Goal: Task Accomplishment & Management: Manage account settings

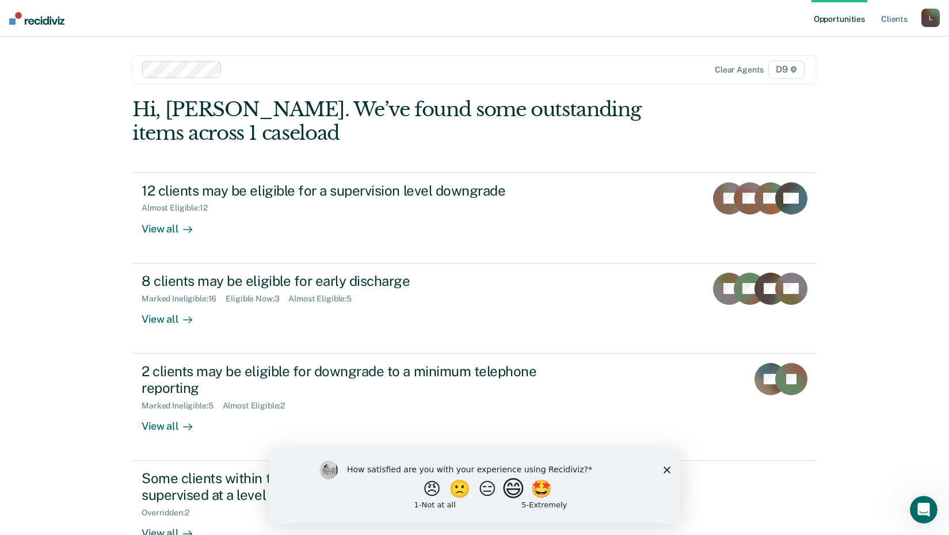
click at [523, 493] on button "😄" at bounding box center [514, 488] width 27 height 23
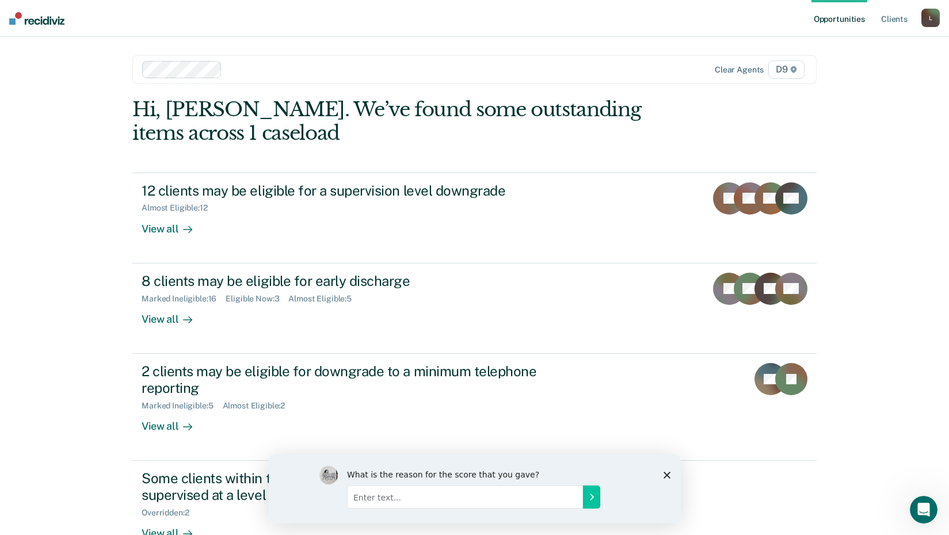
click at [665, 476] on polygon "Close survey" at bounding box center [666, 475] width 7 height 7
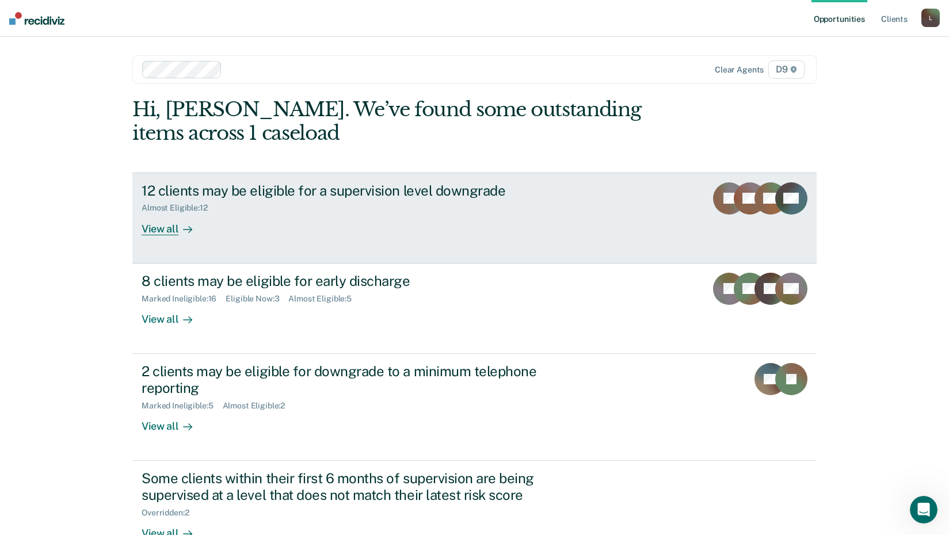
click at [158, 230] on div "View all" at bounding box center [174, 224] width 64 height 22
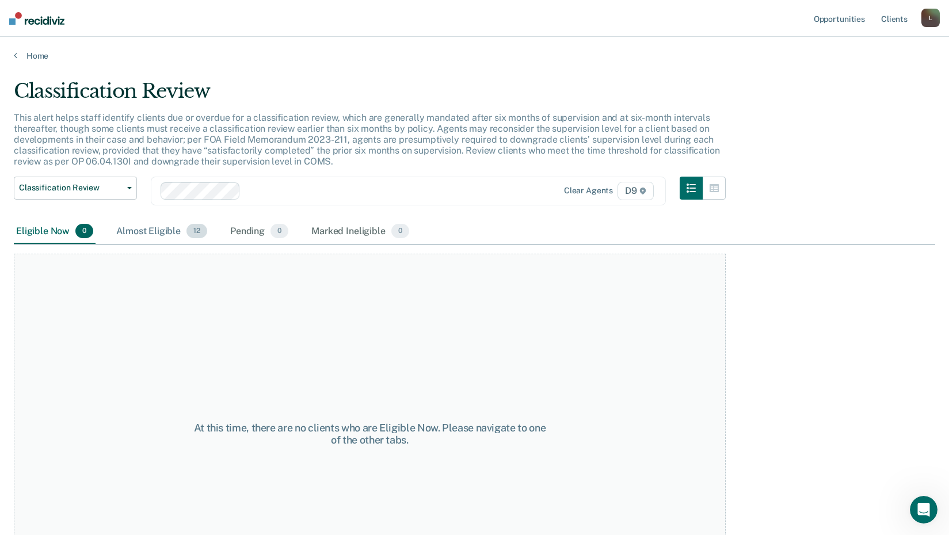
click at [155, 227] on div "Almost Eligible 12" at bounding box center [162, 231] width 96 height 25
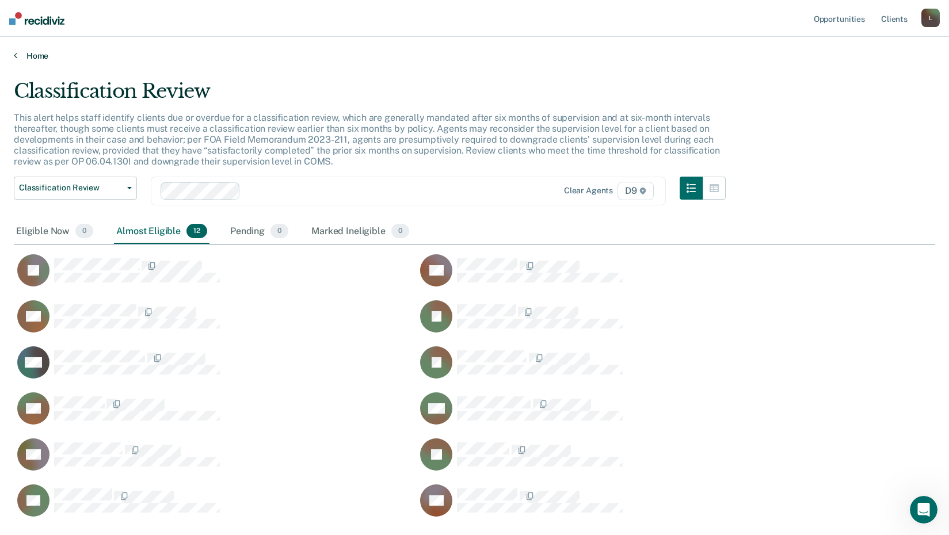
click at [35, 51] on link "Home" at bounding box center [475, 56] width 922 height 10
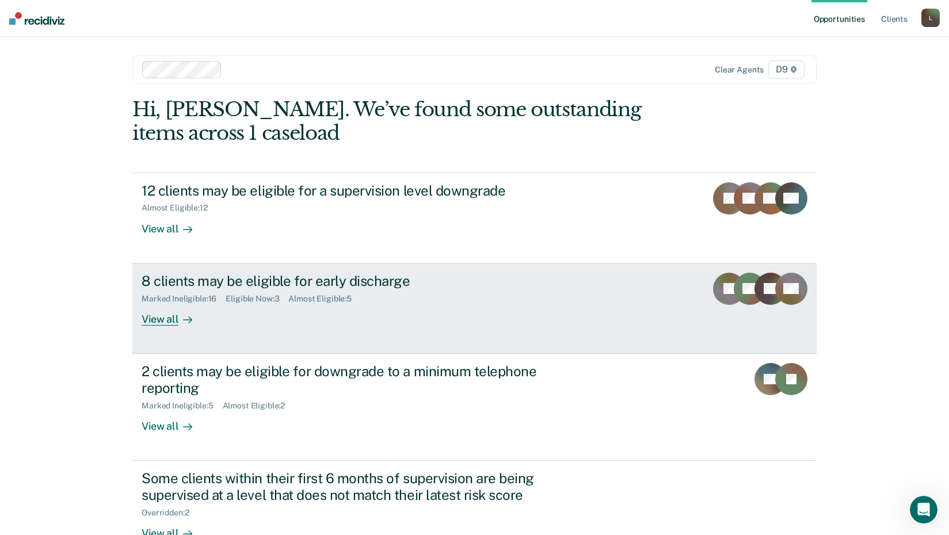
click at [171, 285] on div "8 clients may be eligible for early discharge" at bounding box center [344, 281] width 404 height 17
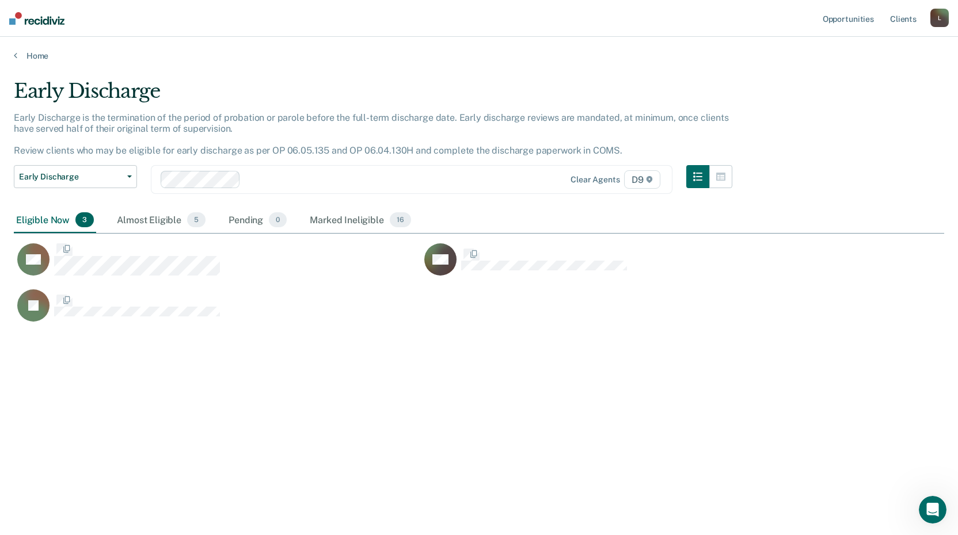
scroll to position [361, 922]
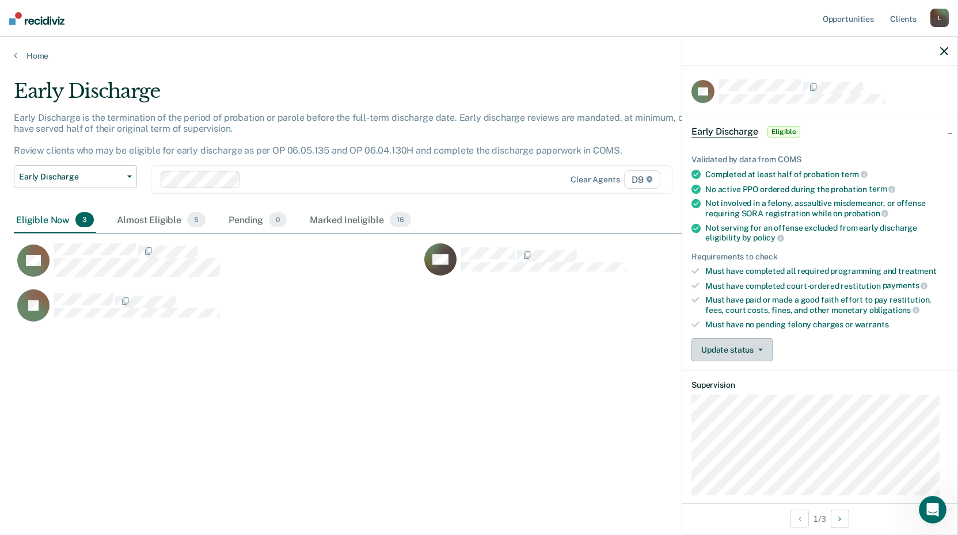
click at [764, 347] on button "Update status" at bounding box center [732, 350] width 81 height 23
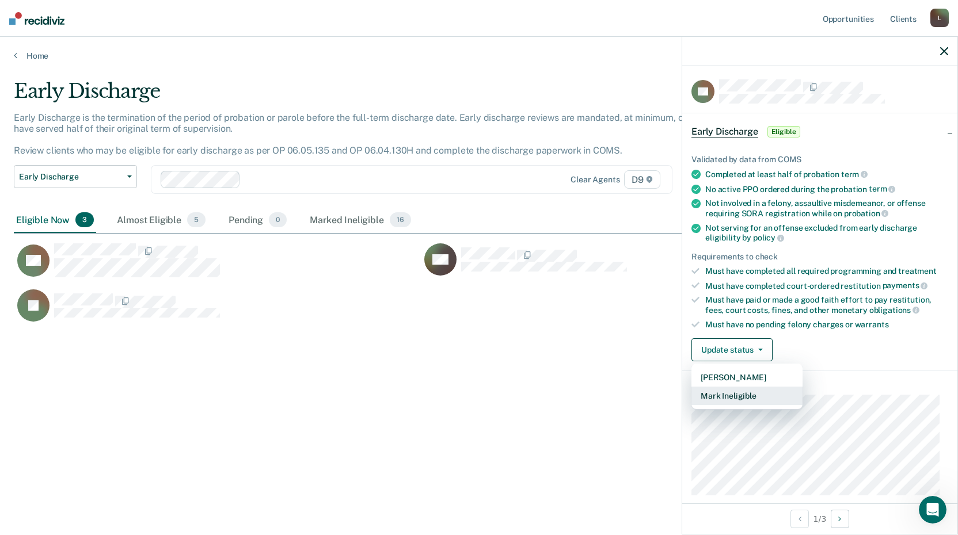
click at [759, 400] on button "Mark Ineligible" at bounding box center [747, 396] width 111 height 18
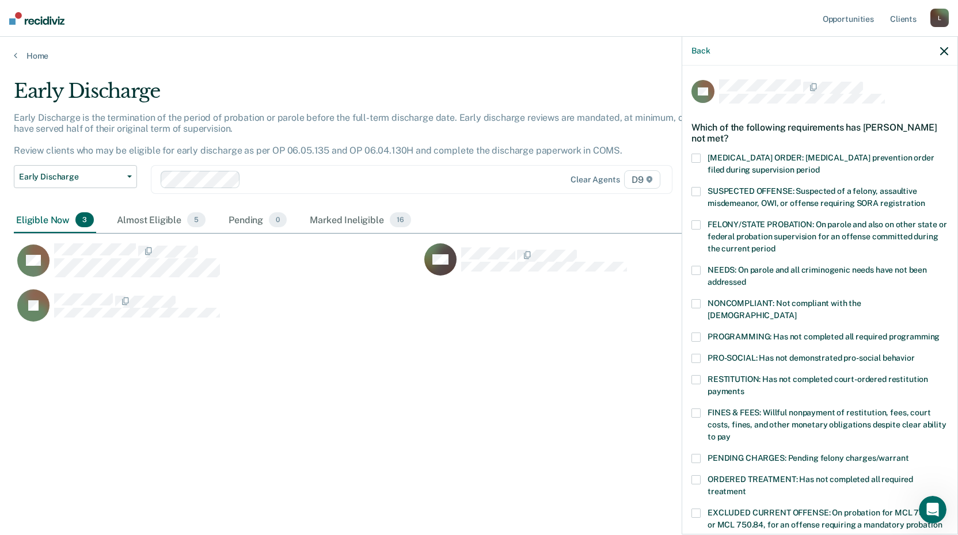
click at [698, 333] on span at bounding box center [696, 337] width 9 height 9
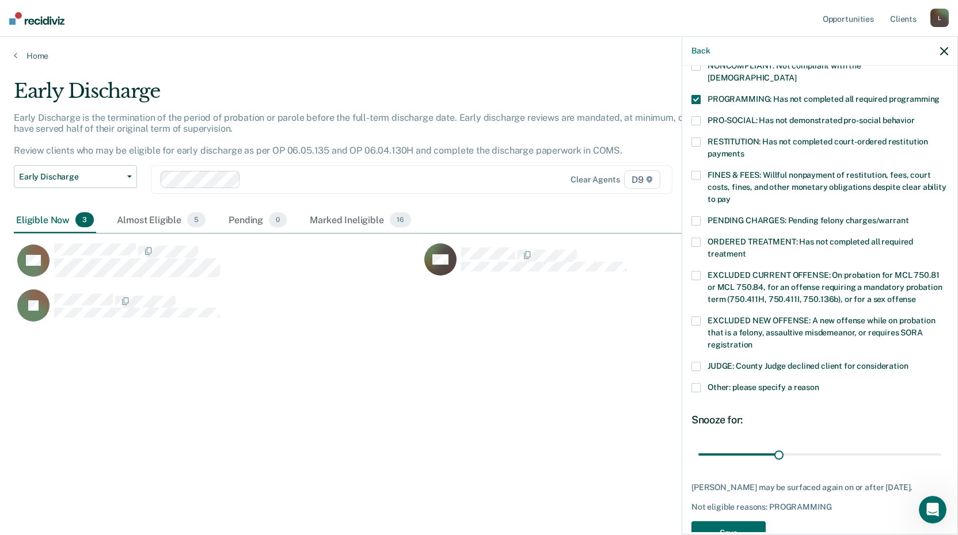
scroll to position [267, 0]
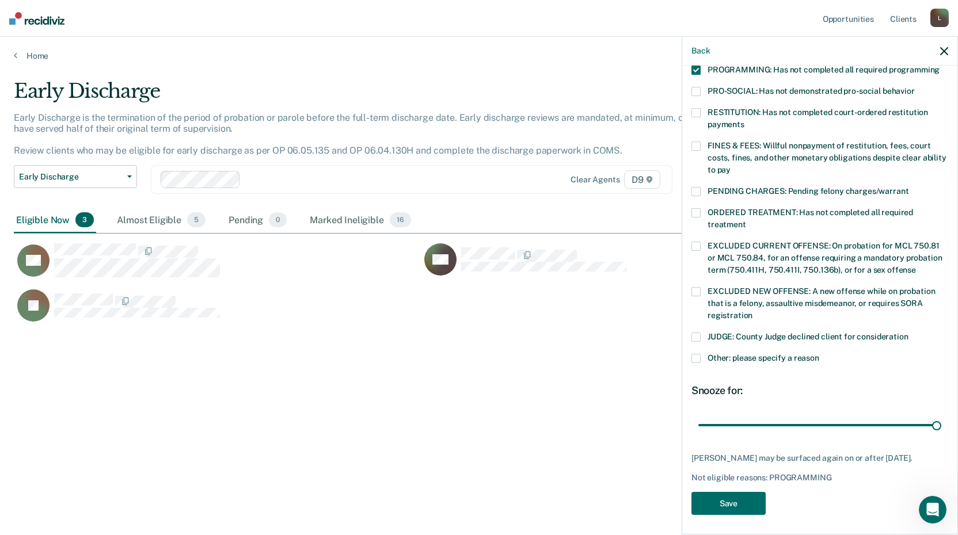
drag, startPoint x: 776, startPoint y: 413, endPoint x: 905, endPoint y: 427, distance: 129.8
type input "90"
click at [941, 415] on input "range" at bounding box center [819, 425] width 243 height 20
click at [746, 494] on button "Save" at bounding box center [729, 504] width 74 height 24
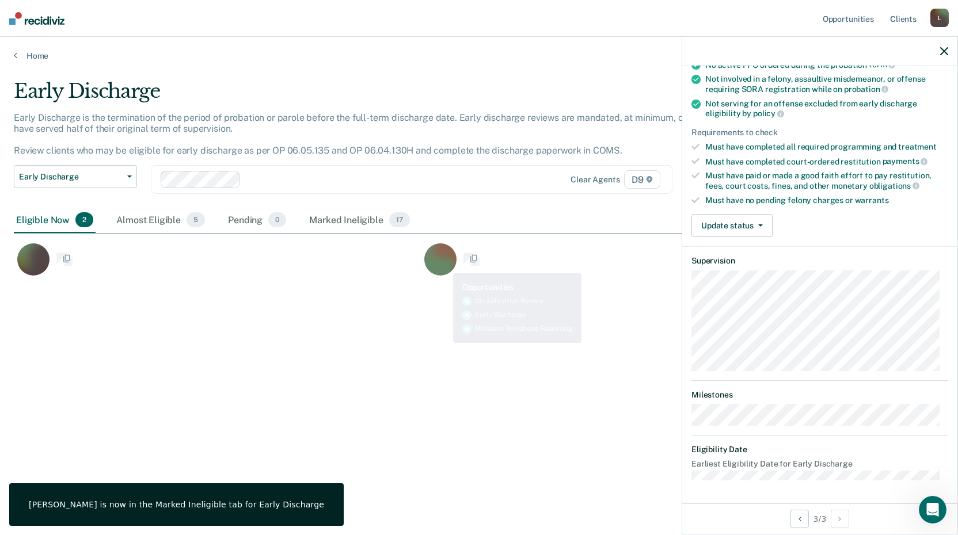
scroll to position [123, 0]
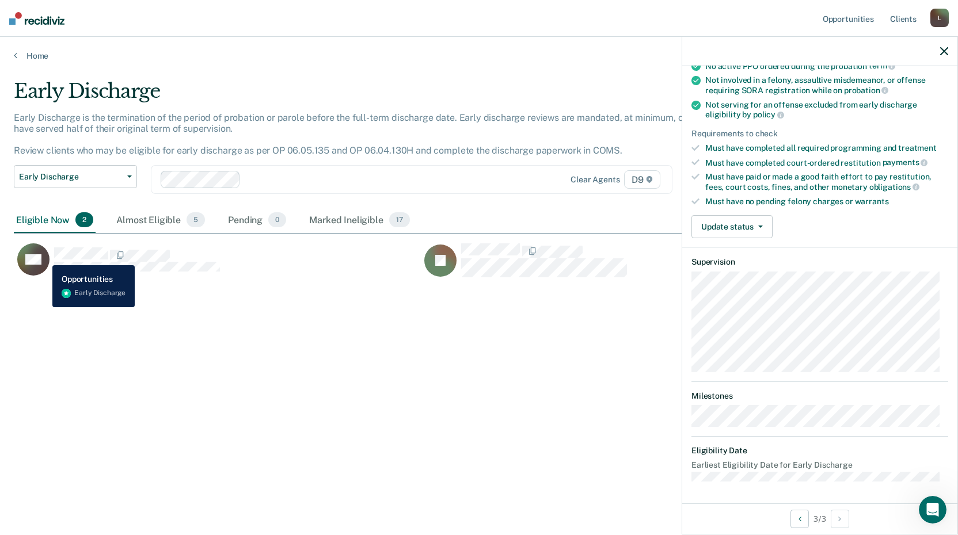
click at [44, 257] on rect "CaseloadOpportunityCell-0773887" at bounding box center [33, 260] width 32 height 32
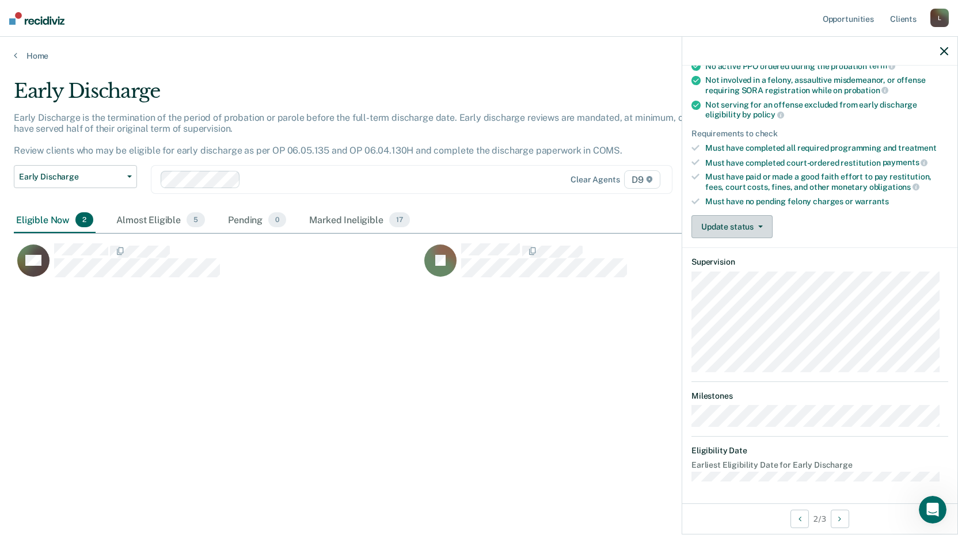
click at [725, 225] on button "Update status" at bounding box center [732, 226] width 81 height 23
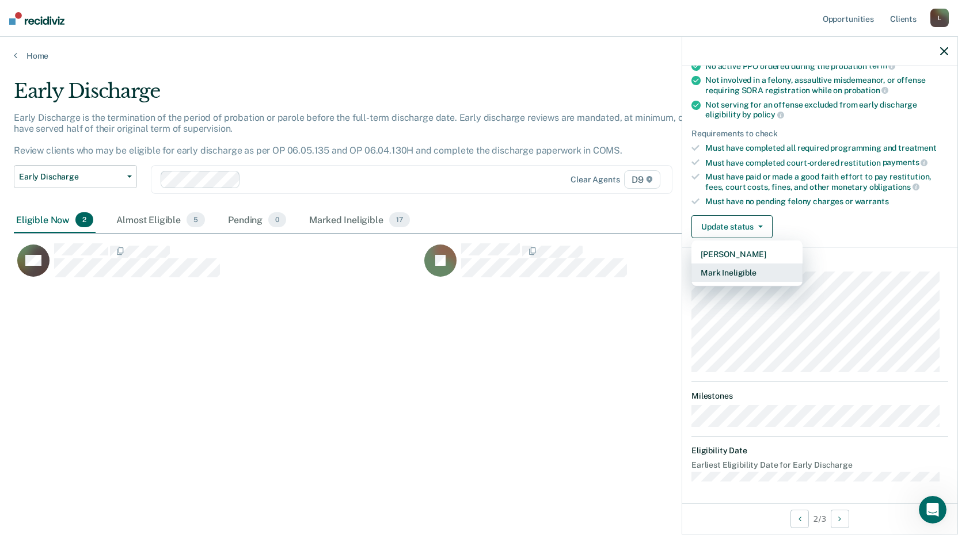
click at [725, 274] on button "Mark Ineligible" at bounding box center [747, 273] width 111 height 18
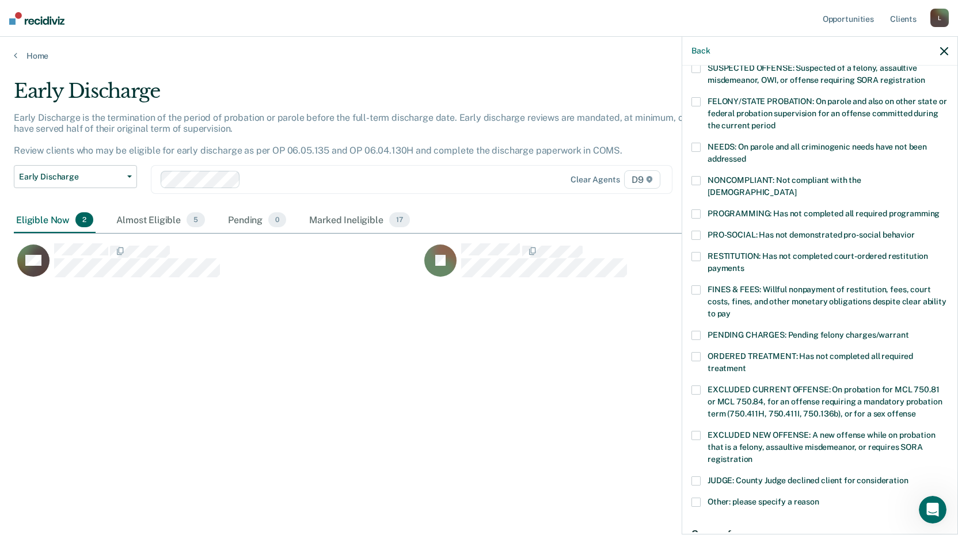
click at [693, 210] on span at bounding box center [696, 214] width 9 height 9
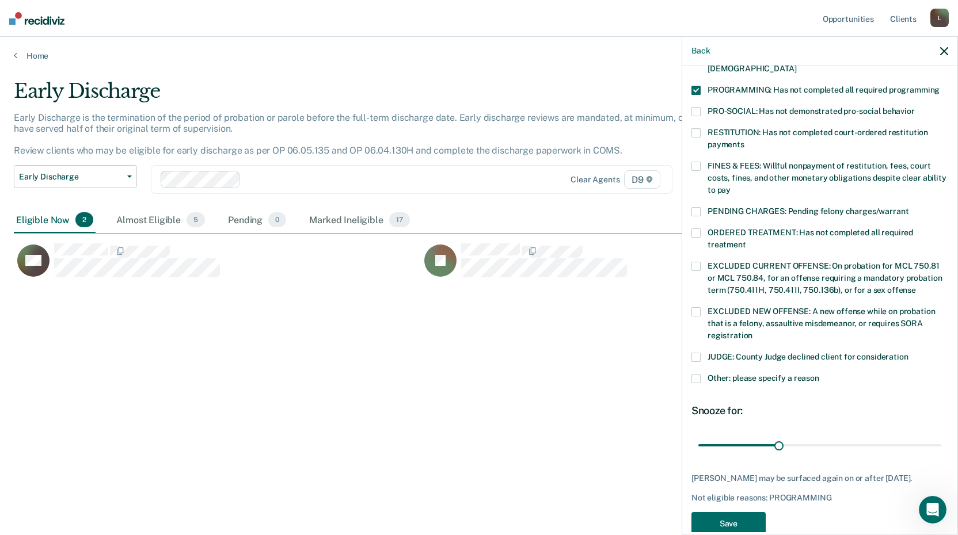
scroll to position [257, 0]
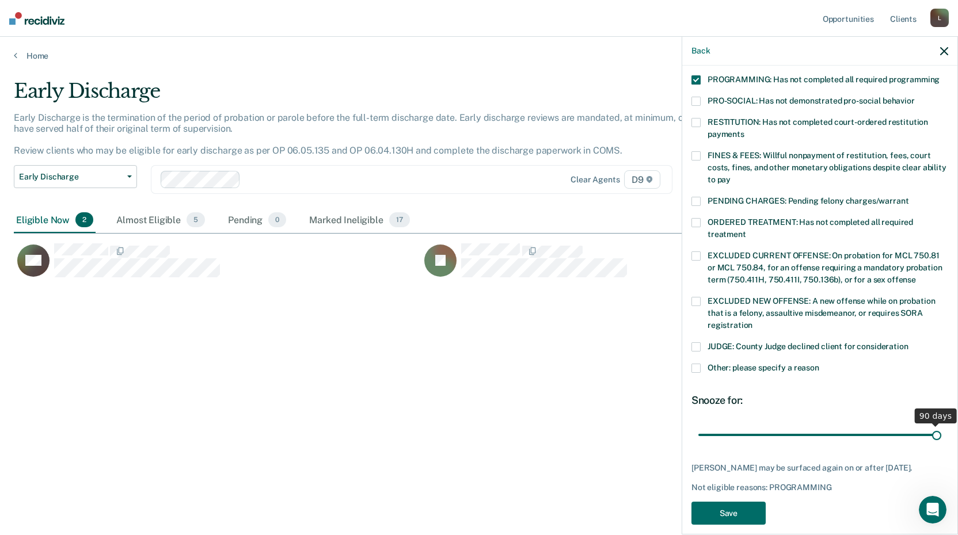
drag, startPoint x: 769, startPoint y: 422, endPoint x: 935, endPoint y: 421, distance: 165.8
type input "90"
click at [935, 425] on input "range" at bounding box center [819, 435] width 243 height 20
click at [751, 502] on button "Save" at bounding box center [729, 514] width 74 height 24
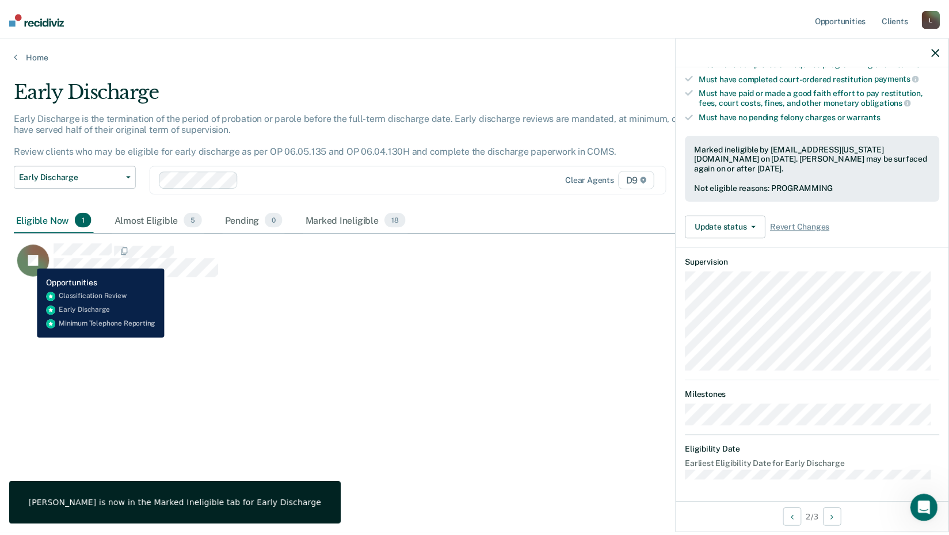
scroll to position [123, 0]
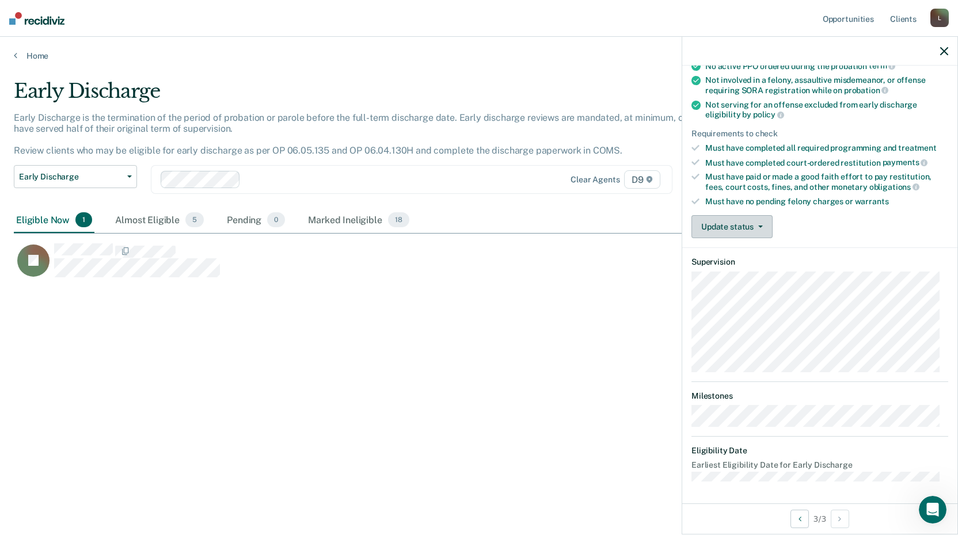
click at [761, 227] on button "Update status" at bounding box center [732, 226] width 81 height 23
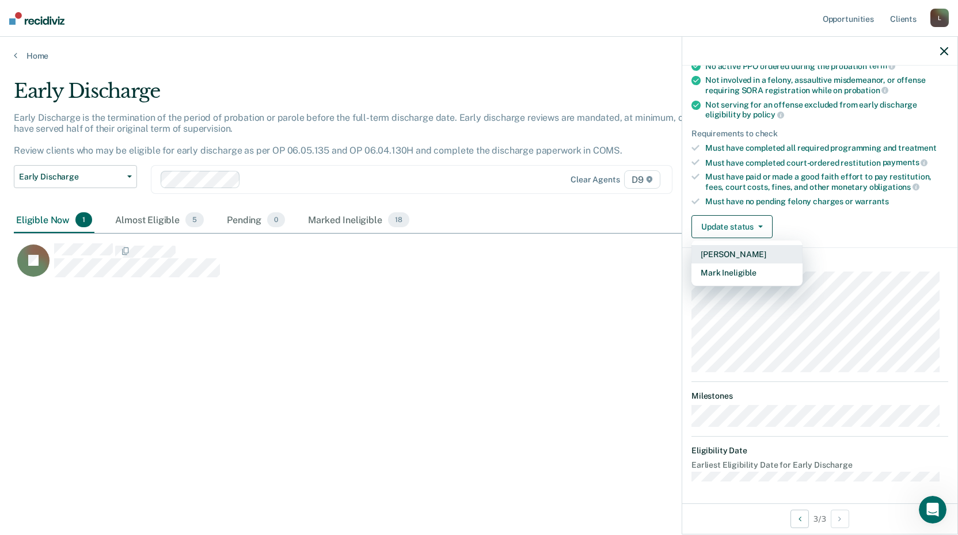
click at [736, 255] on button "[PERSON_NAME]" at bounding box center [747, 254] width 111 height 18
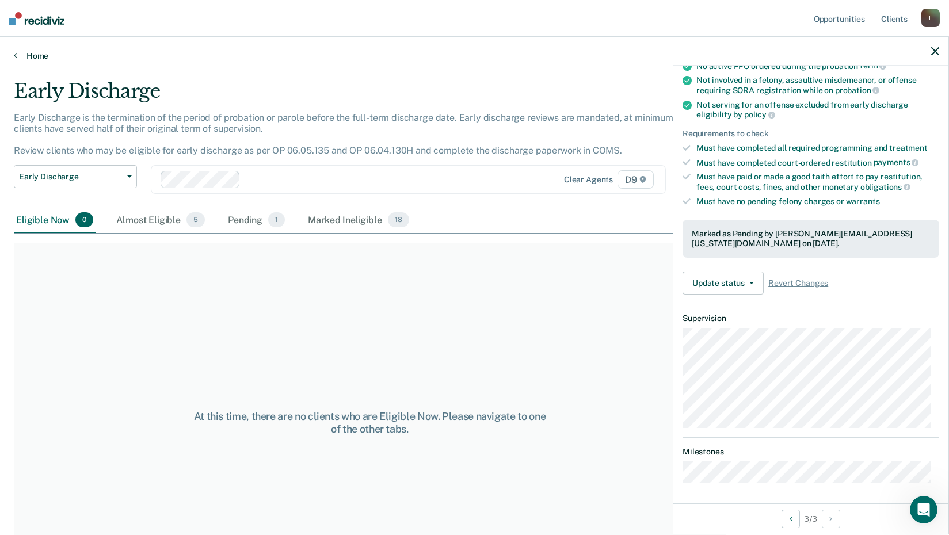
click at [33, 55] on link "Home" at bounding box center [475, 56] width 922 height 10
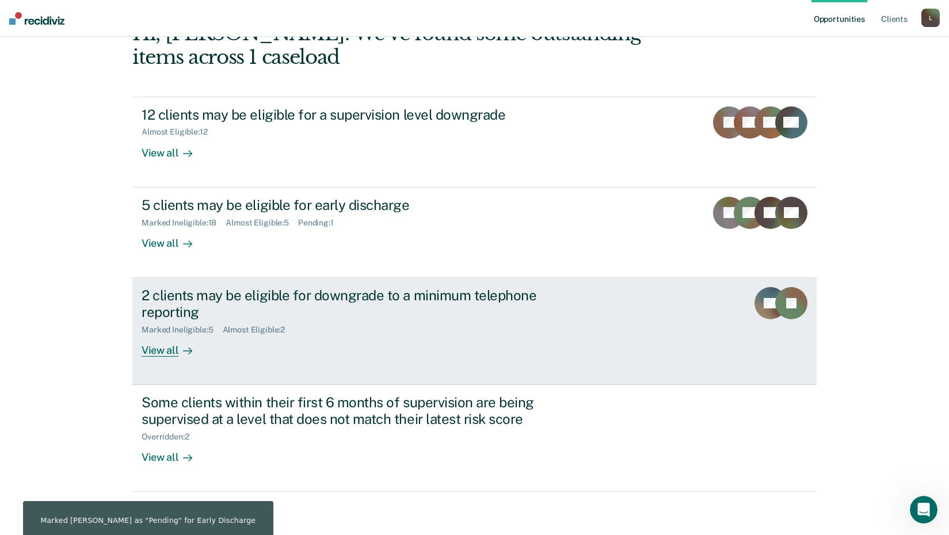
scroll to position [79, 0]
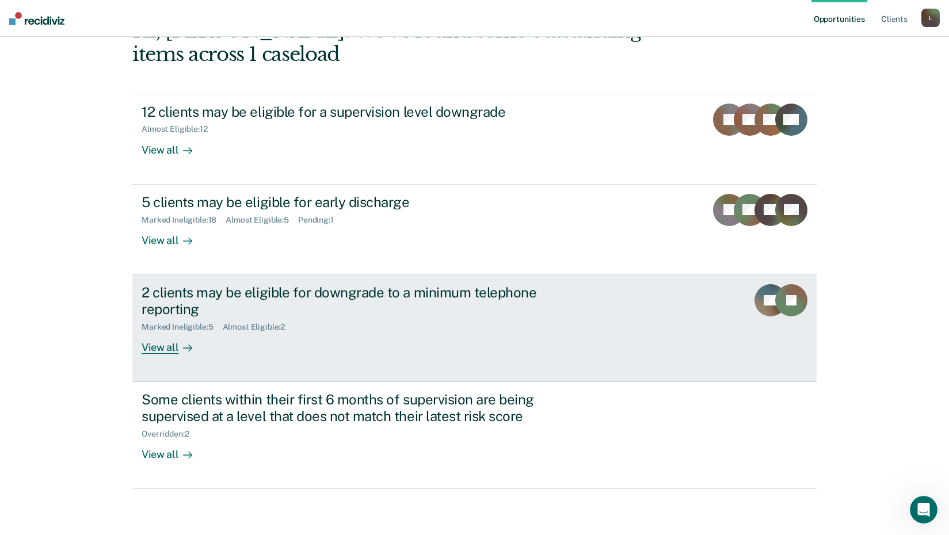
click at [240, 291] on div "2 clients may be eligible for downgrade to a minimum telephone reporting" at bounding box center [344, 300] width 404 height 33
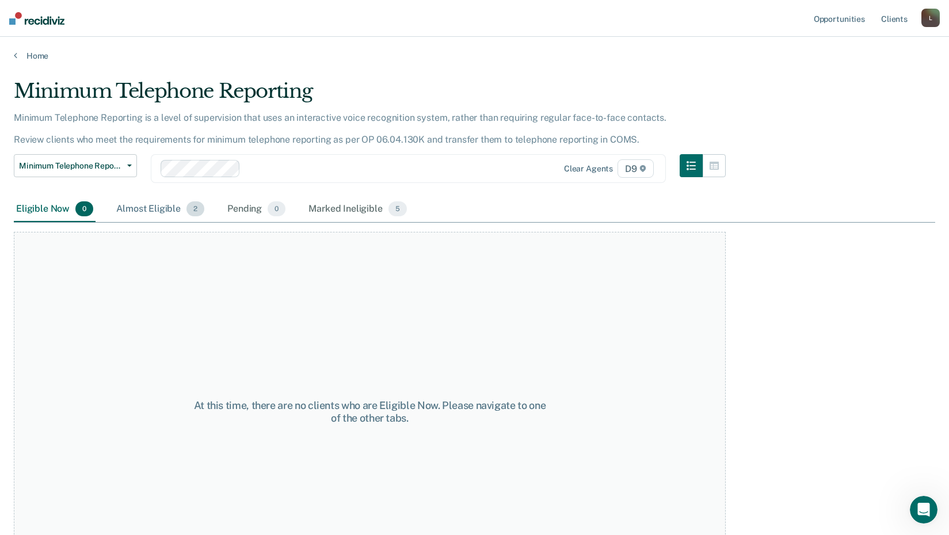
click at [159, 211] on div "Almost Eligible 2" at bounding box center [160, 209] width 93 height 25
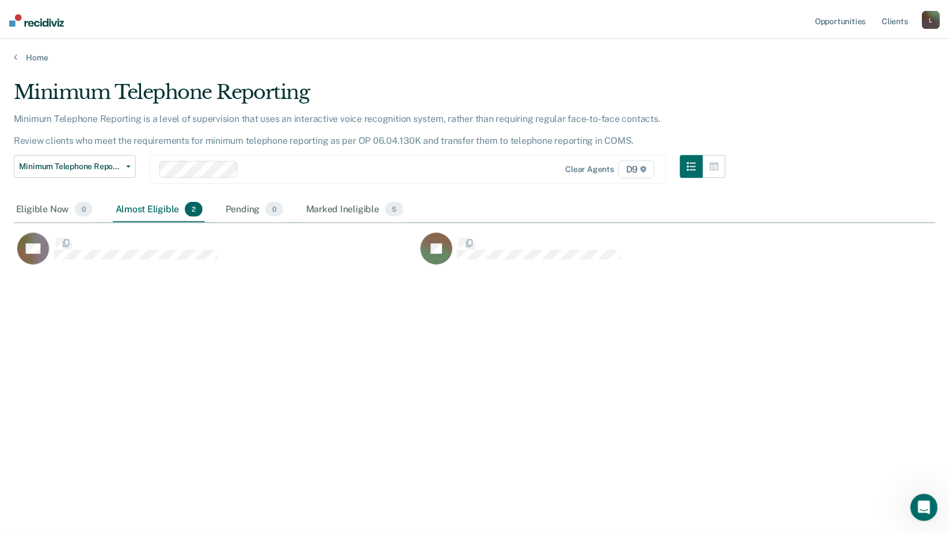
scroll to position [361, 922]
click at [27, 56] on link "Home" at bounding box center [479, 56] width 930 height 10
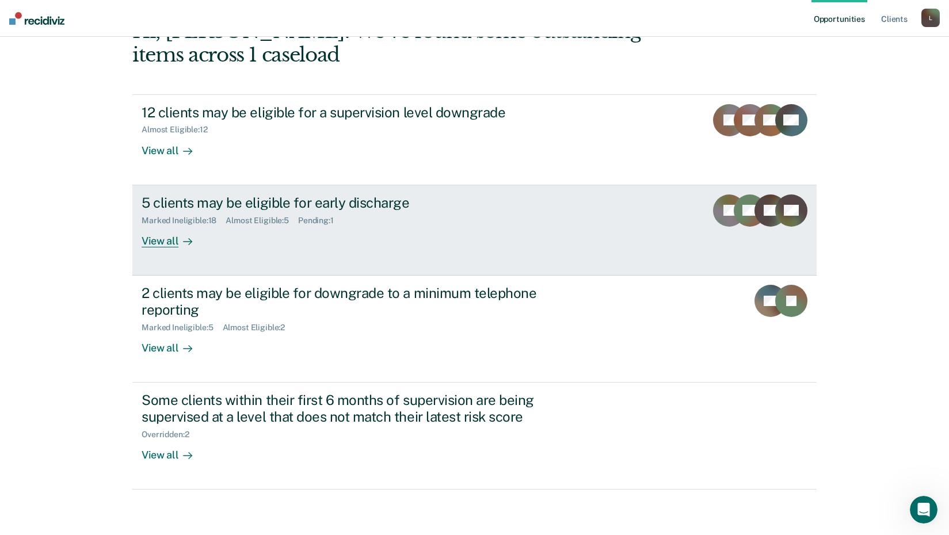
scroll to position [79, 0]
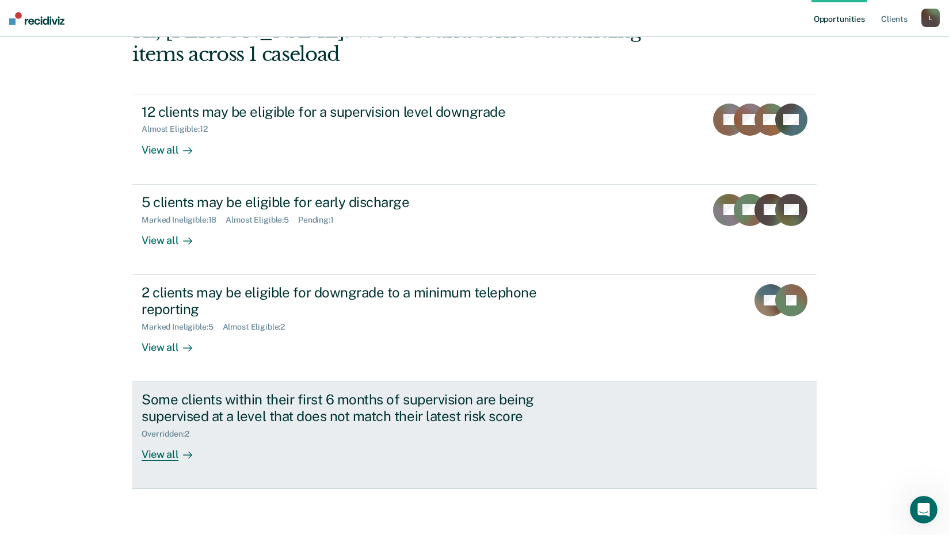
click at [326, 410] on div "Some clients within their first 6 months of supervision are being supervised at…" at bounding box center [344, 408] width 404 height 33
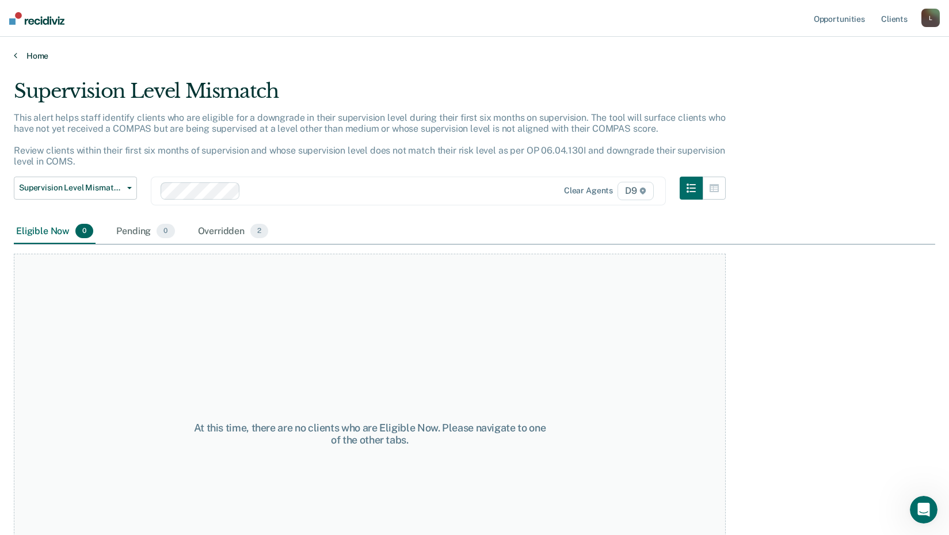
click at [29, 51] on link "Home" at bounding box center [475, 56] width 922 height 10
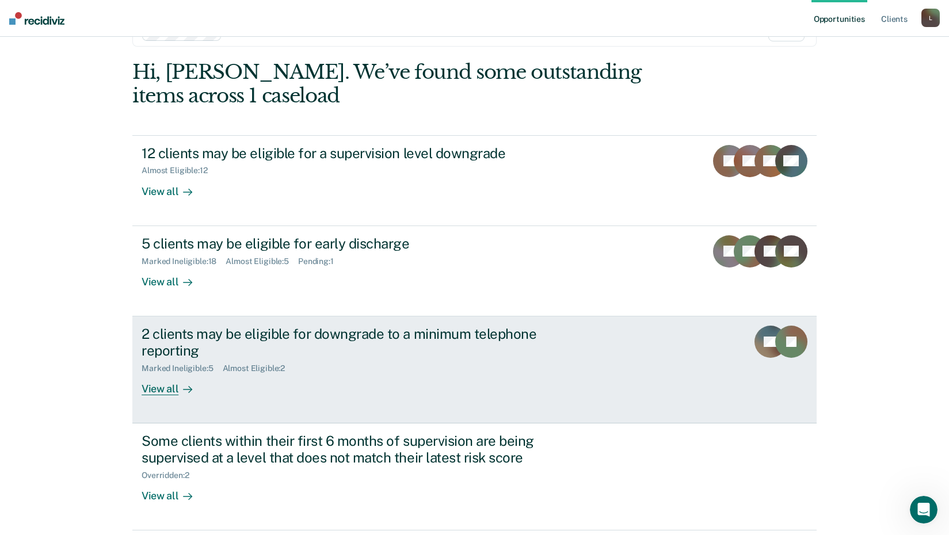
scroll to position [58, 0]
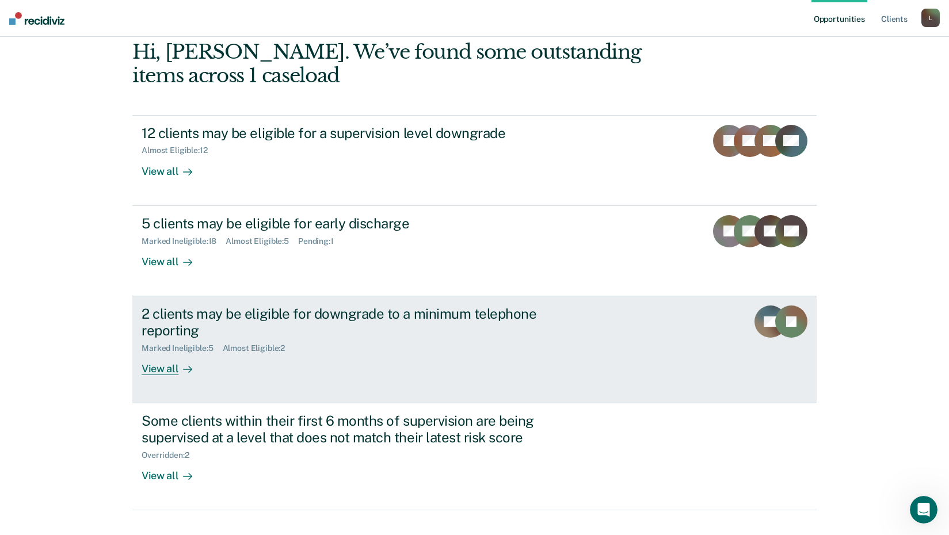
click at [160, 369] on div "View all" at bounding box center [174, 364] width 64 height 22
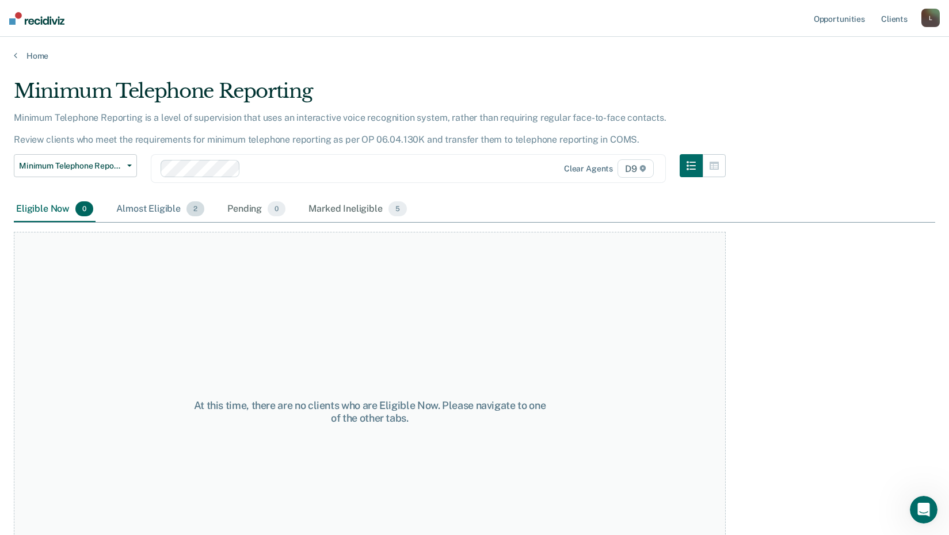
click at [161, 211] on div "Almost Eligible 2" at bounding box center [160, 209] width 93 height 25
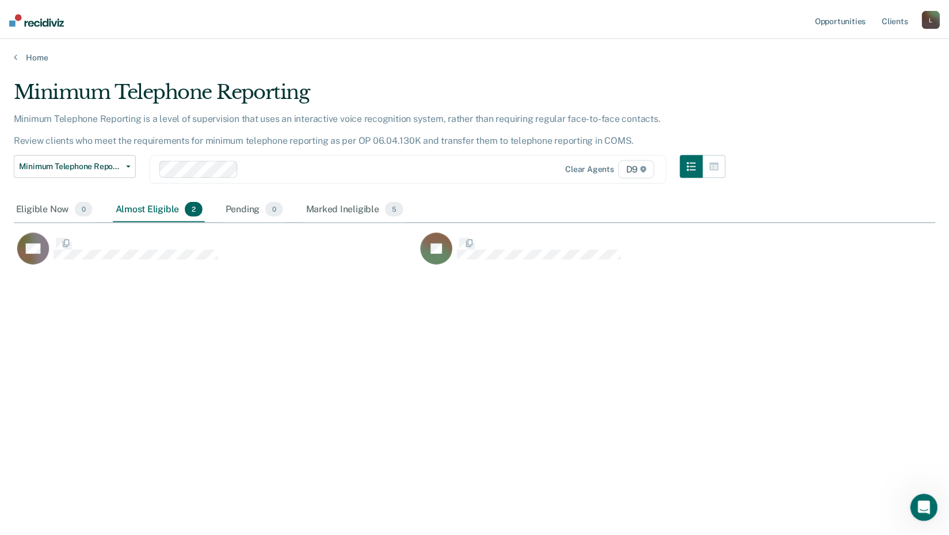
scroll to position [361, 922]
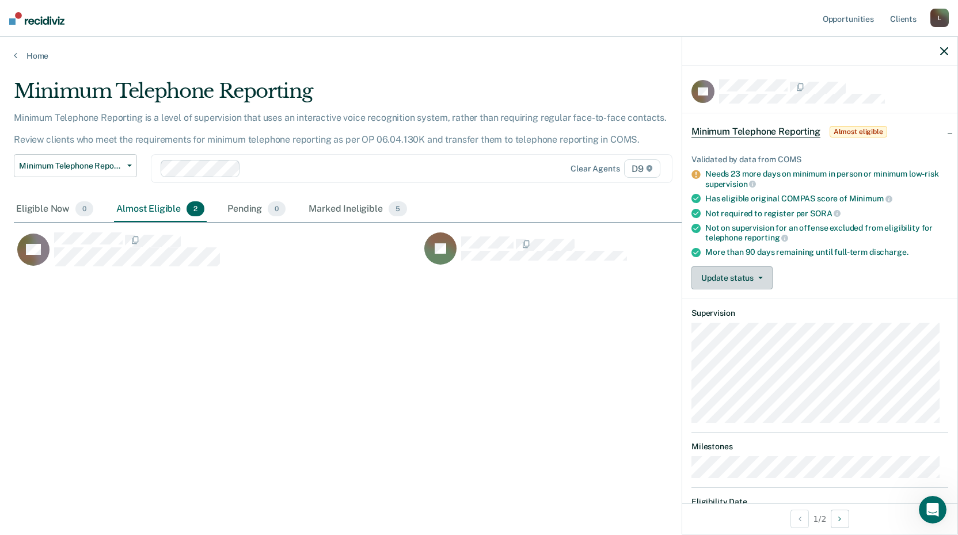
click at [766, 281] on button "Update status" at bounding box center [732, 278] width 81 height 23
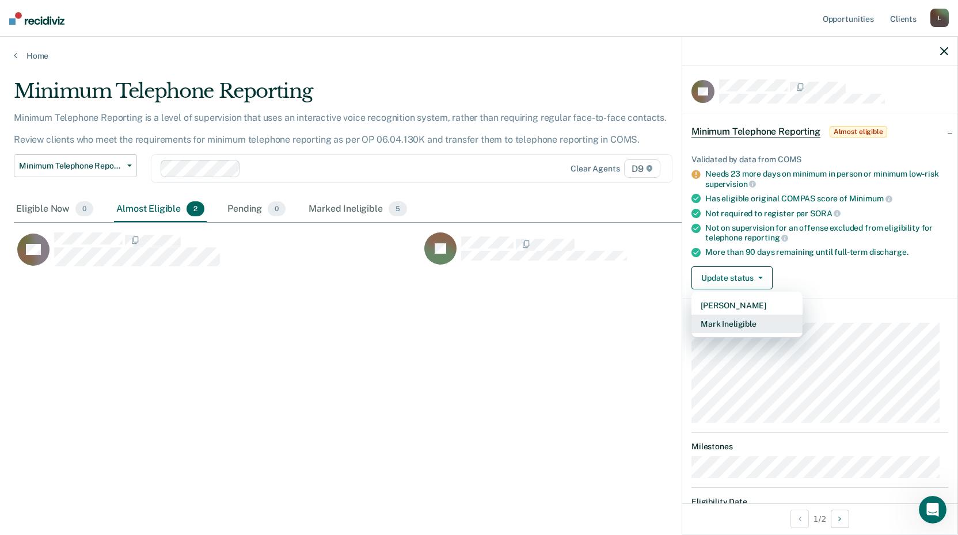
click at [739, 325] on button "Mark Ineligible" at bounding box center [747, 324] width 111 height 18
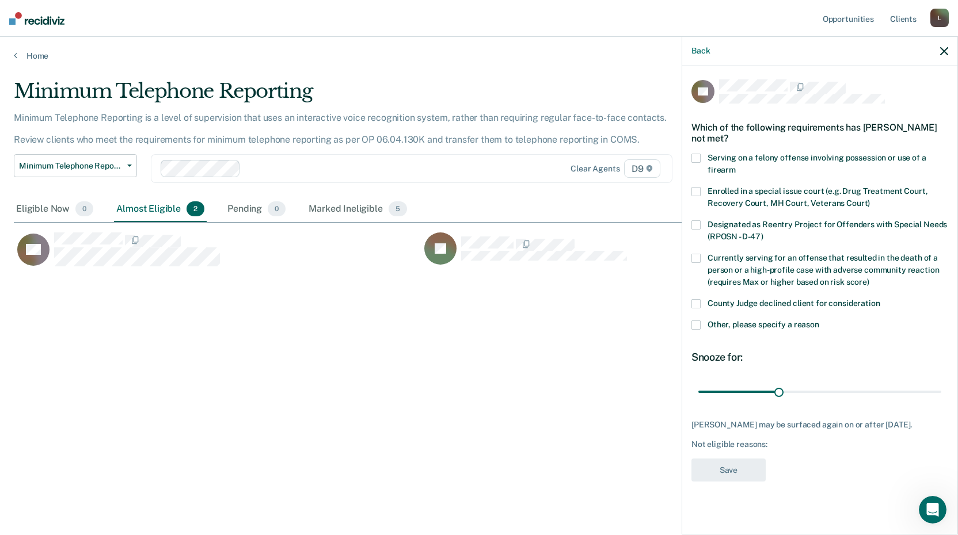
click at [698, 303] on span at bounding box center [696, 303] width 9 height 9
click at [712, 473] on button "Save" at bounding box center [729, 471] width 74 height 24
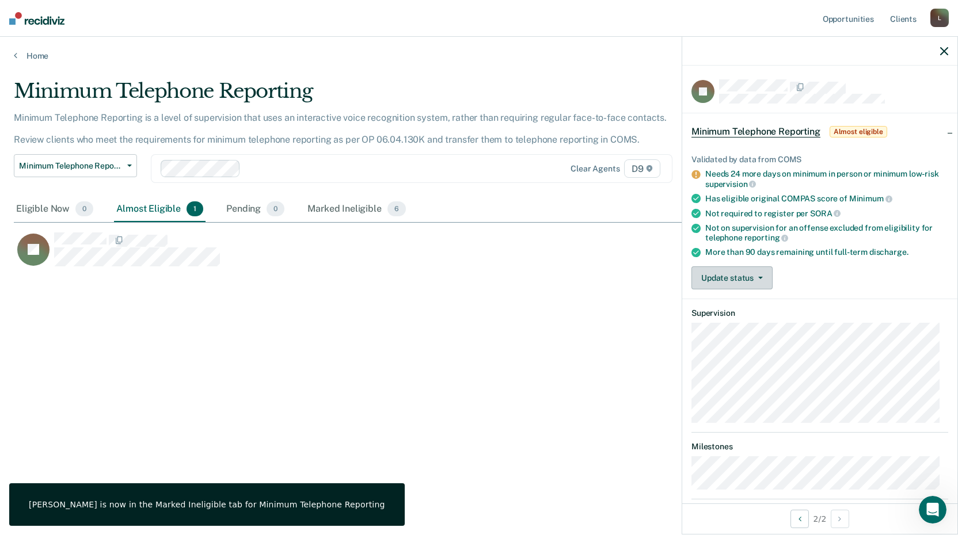
click at [749, 278] on button "Update status" at bounding box center [732, 278] width 81 height 23
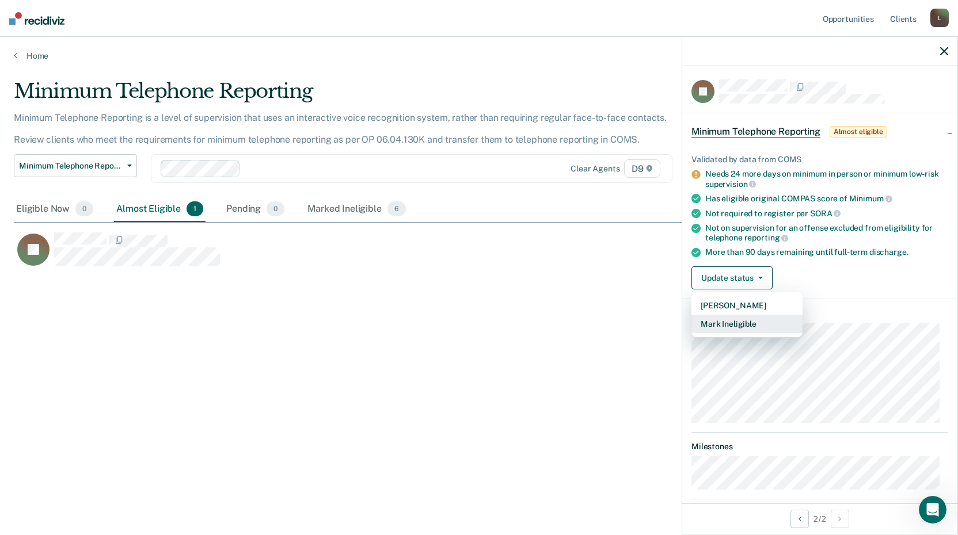
click at [745, 320] on button "Mark Ineligible" at bounding box center [747, 324] width 111 height 18
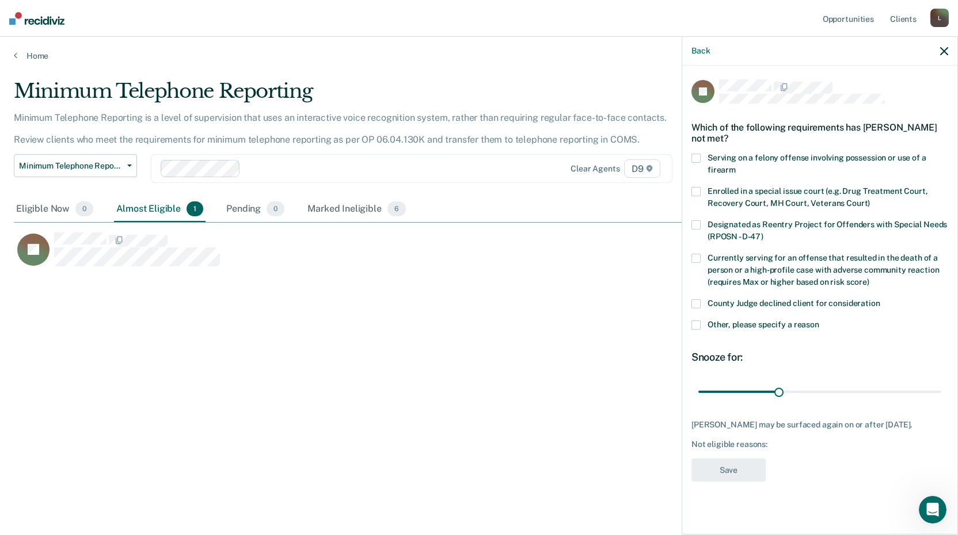
click at [693, 305] on span at bounding box center [696, 303] width 9 height 9
click at [724, 466] on button "Save" at bounding box center [729, 471] width 74 height 24
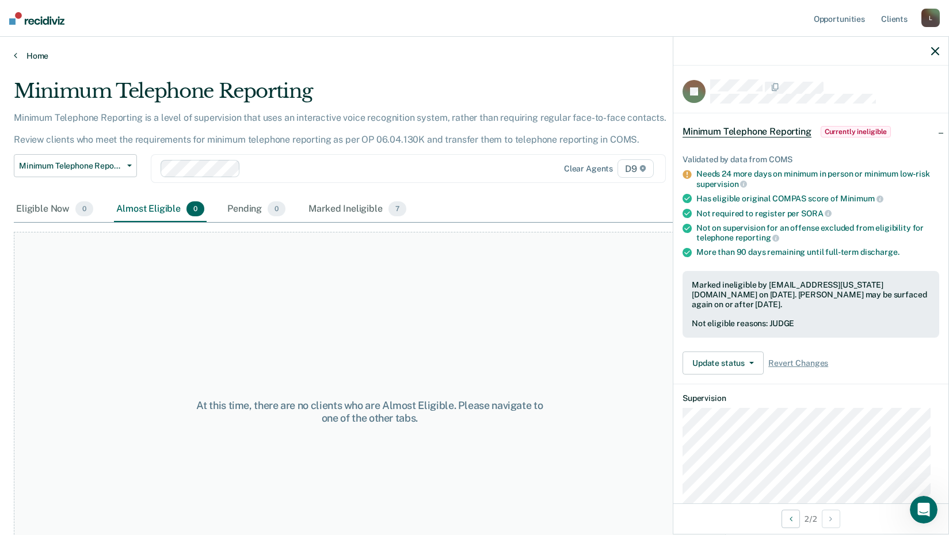
click at [43, 56] on link "Home" at bounding box center [475, 56] width 922 height 10
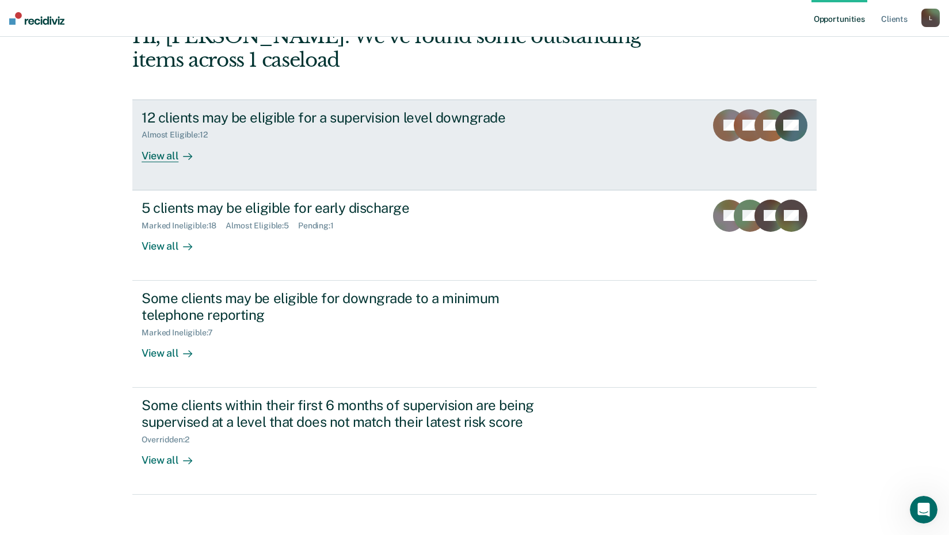
scroll to position [79, 0]
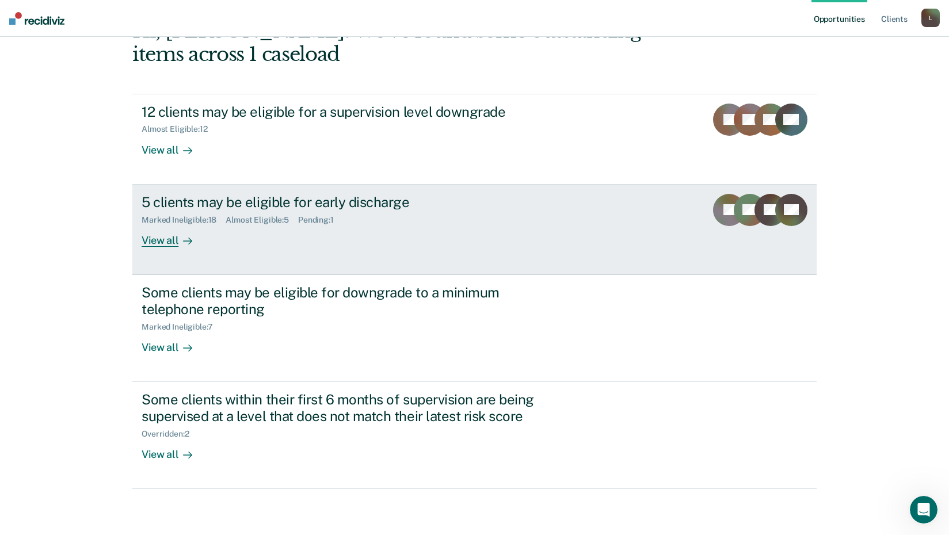
click at [255, 230] on div "5 clients may be eligible for early discharge Marked Ineligible : 18 Almost Eli…" at bounding box center [358, 220] width 432 height 53
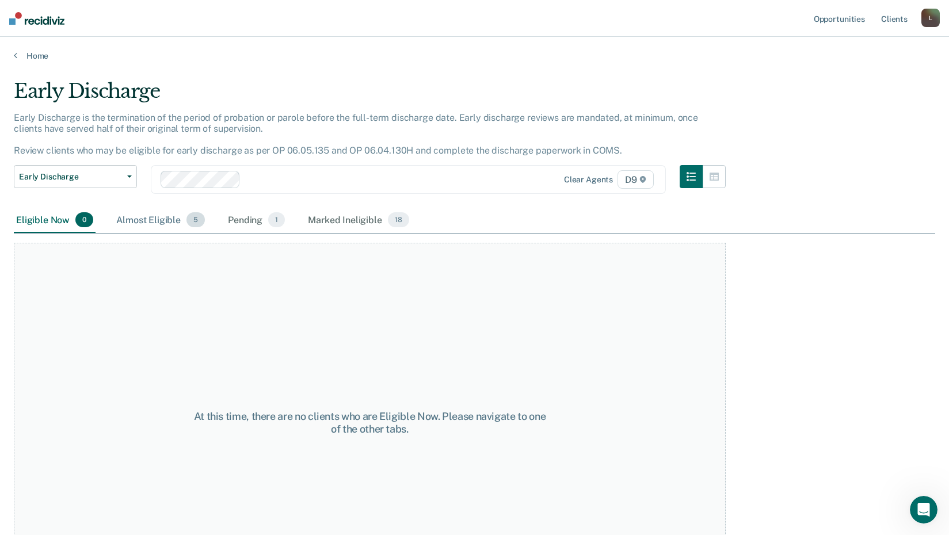
click at [156, 221] on div "Almost Eligible 5" at bounding box center [160, 220] width 93 height 25
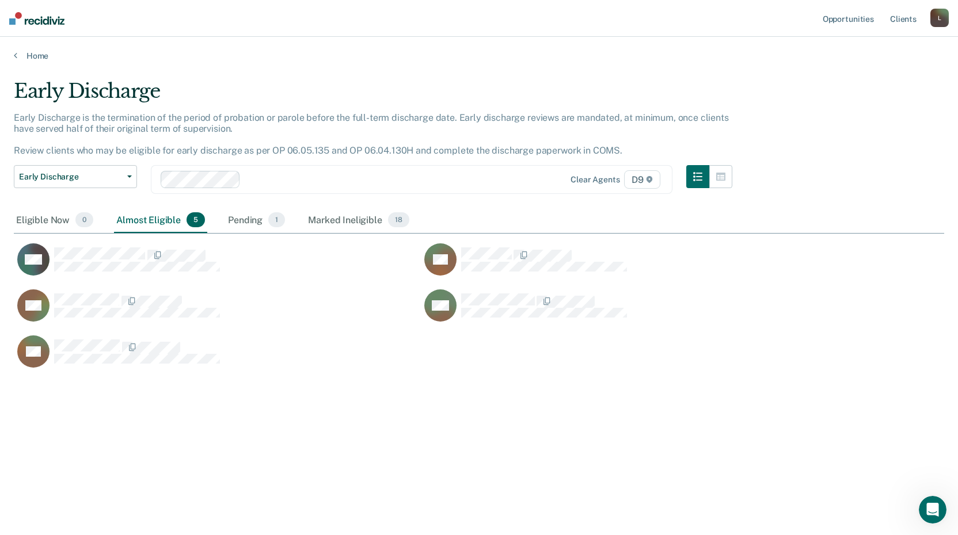
scroll to position [361, 922]
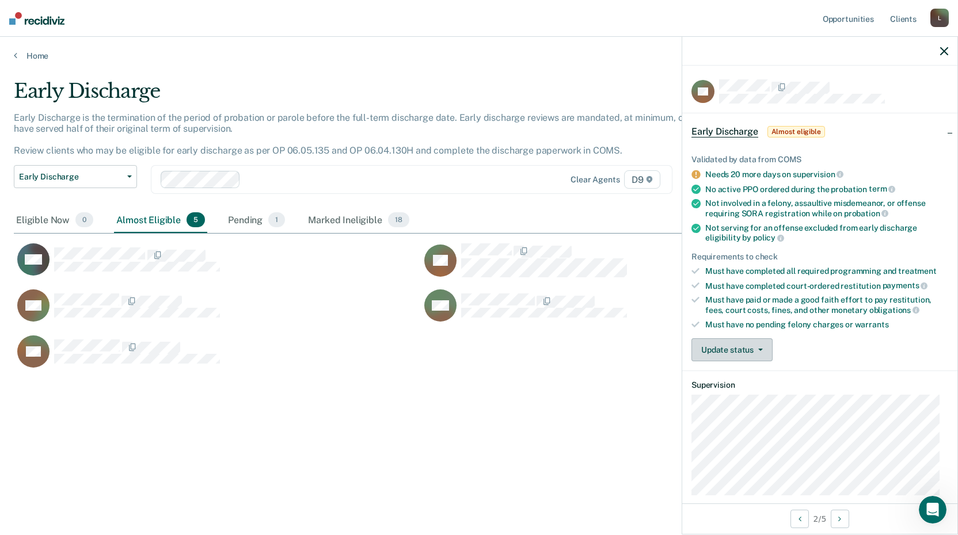
click at [714, 351] on button "Update status" at bounding box center [732, 350] width 81 height 23
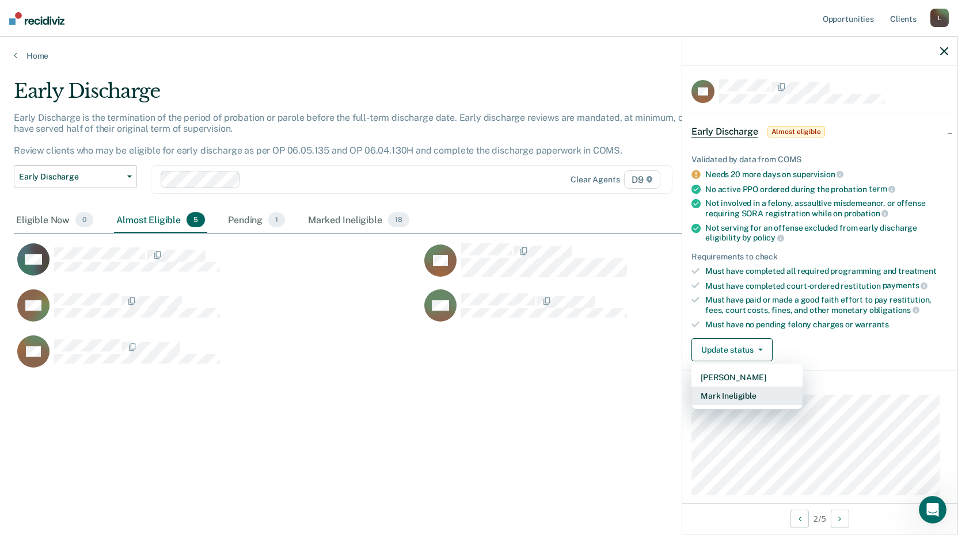
click at [722, 399] on button "Mark Ineligible" at bounding box center [747, 396] width 111 height 18
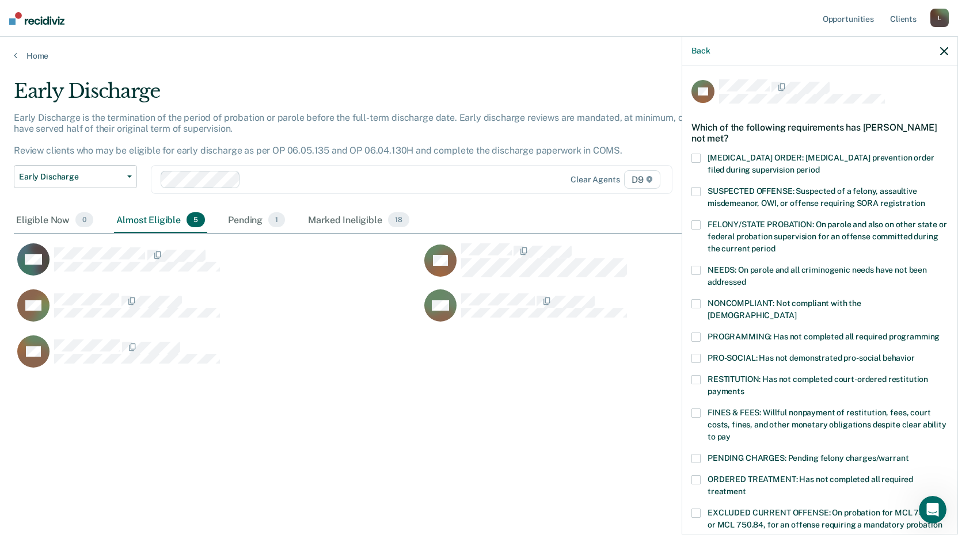
click at [694, 333] on span at bounding box center [696, 337] width 9 height 9
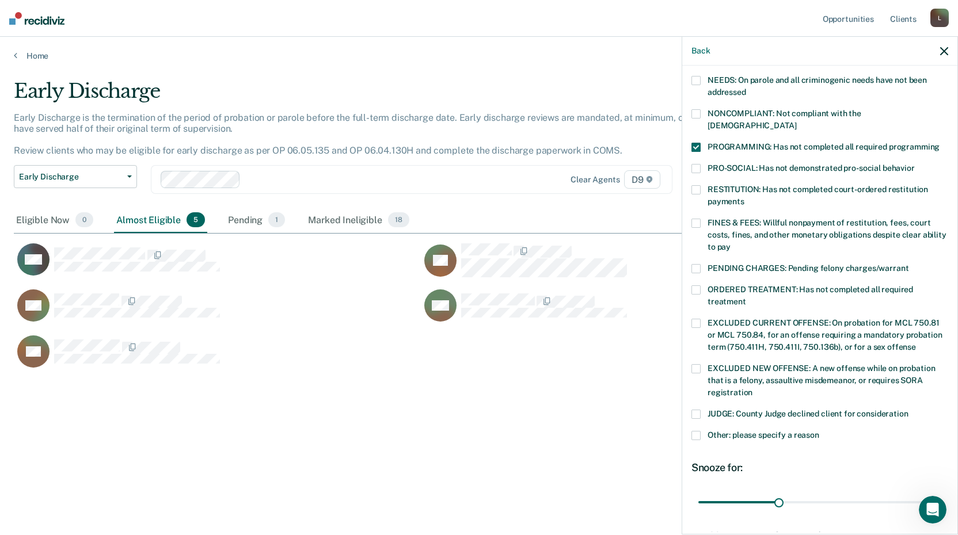
scroll to position [230, 0]
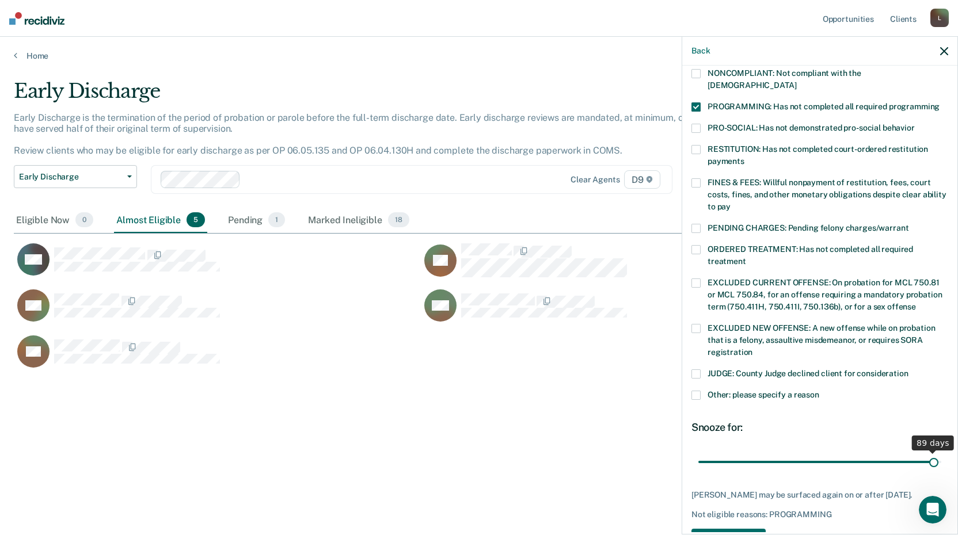
drag, startPoint x: 773, startPoint y: 449, endPoint x: 925, endPoint y: 450, distance: 152.0
type input "89"
click at [925, 452] on input "range" at bounding box center [819, 462] width 243 height 20
click at [748, 529] on button "Save" at bounding box center [729, 541] width 74 height 24
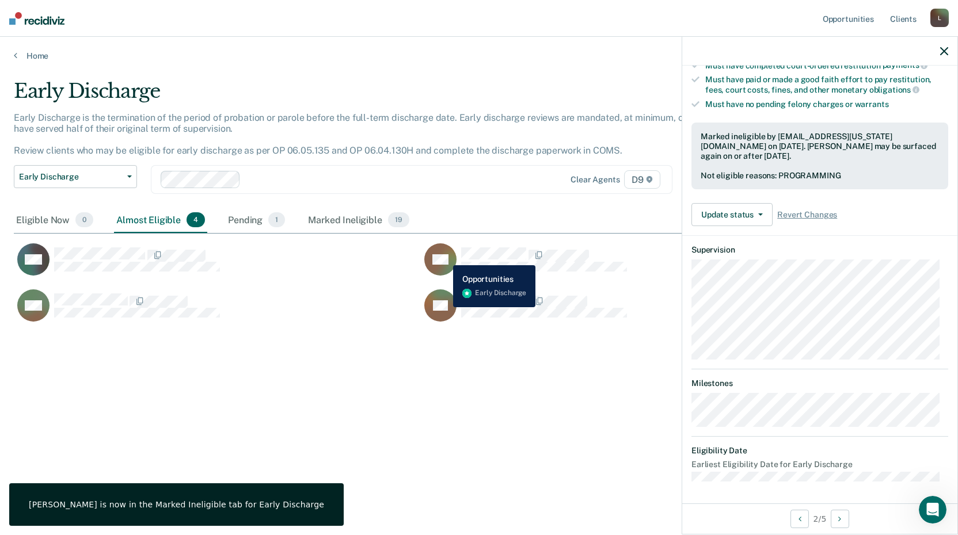
scroll to position [111, 0]
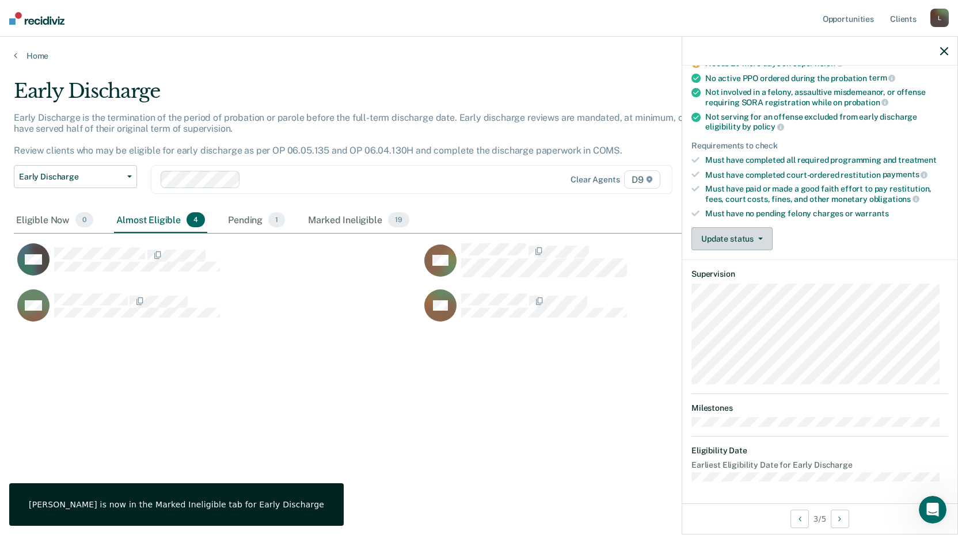
click at [723, 235] on button "Update status" at bounding box center [732, 238] width 81 height 23
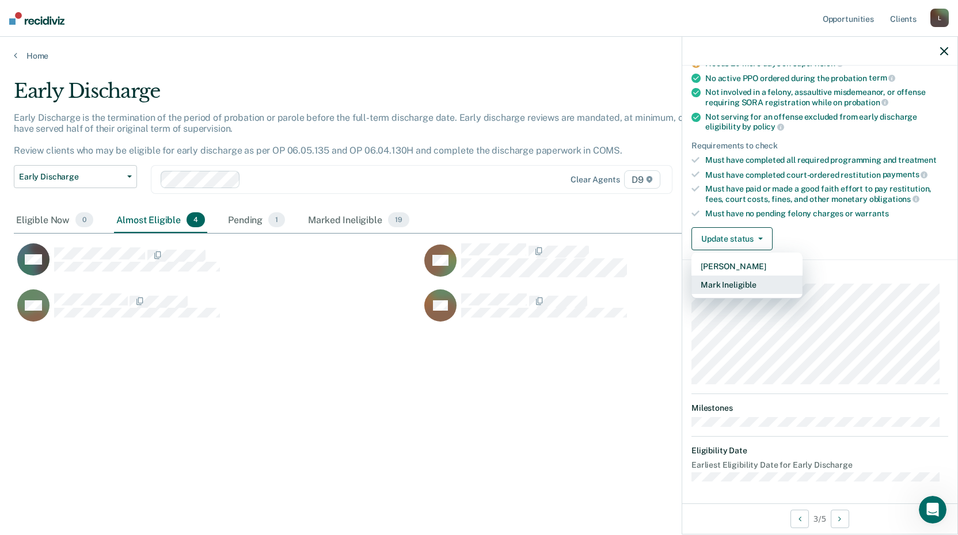
click at [730, 286] on button "Mark Ineligible" at bounding box center [747, 285] width 111 height 18
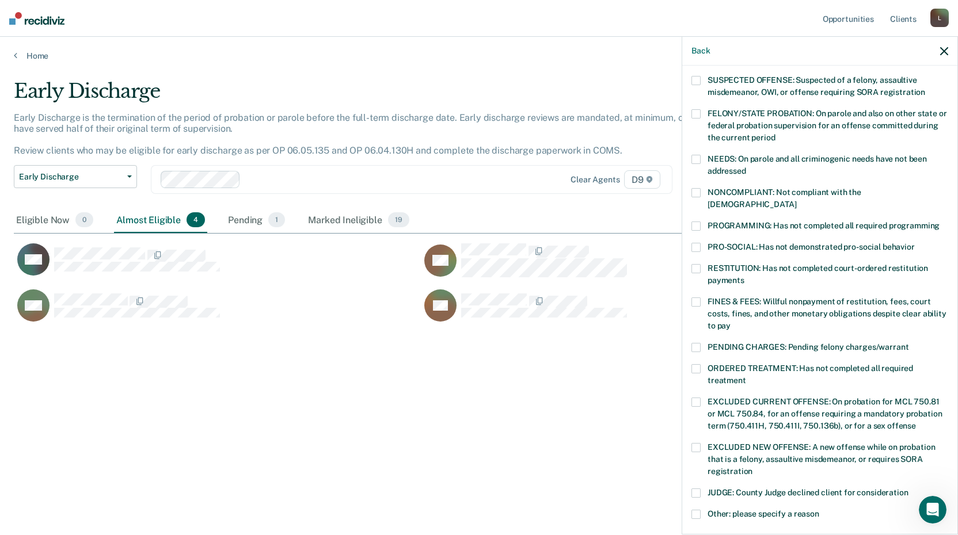
click at [692, 208] on div "TM Which of the following requirements has [PERSON_NAME] not met? [MEDICAL_DATA…" at bounding box center [820, 323] width 257 height 711
drag, startPoint x: 698, startPoint y: 212, endPoint x: 701, endPoint y: 219, distance: 7.5
click at [697, 222] on span at bounding box center [696, 226] width 9 height 9
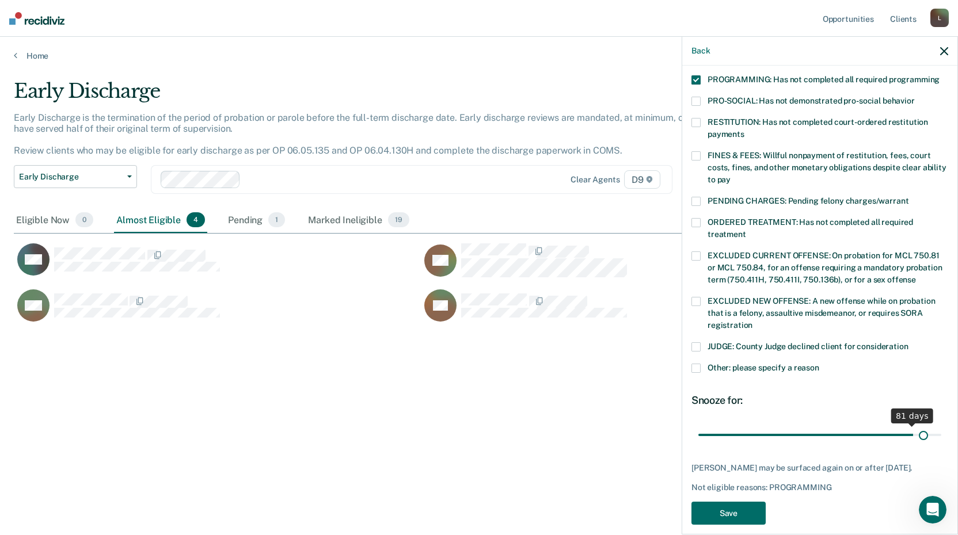
scroll to position [267, 0]
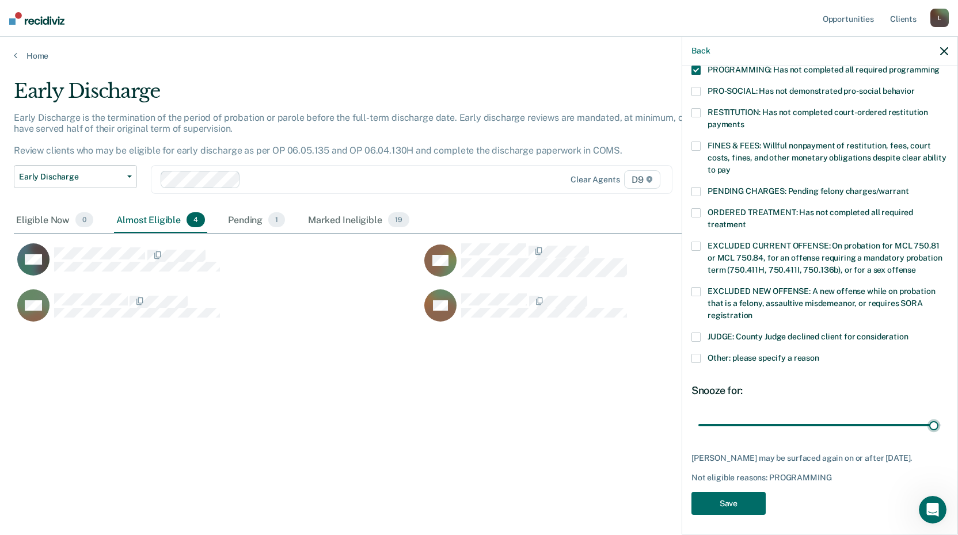
drag, startPoint x: 777, startPoint y: 413, endPoint x: 884, endPoint y: 435, distance: 109.3
type input "89"
click at [925, 419] on input "range" at bounding box center [819, 425] width 243 height 20
click at [752, 496] on button "Save" at bounding box center [729, 504] width 74 height 24
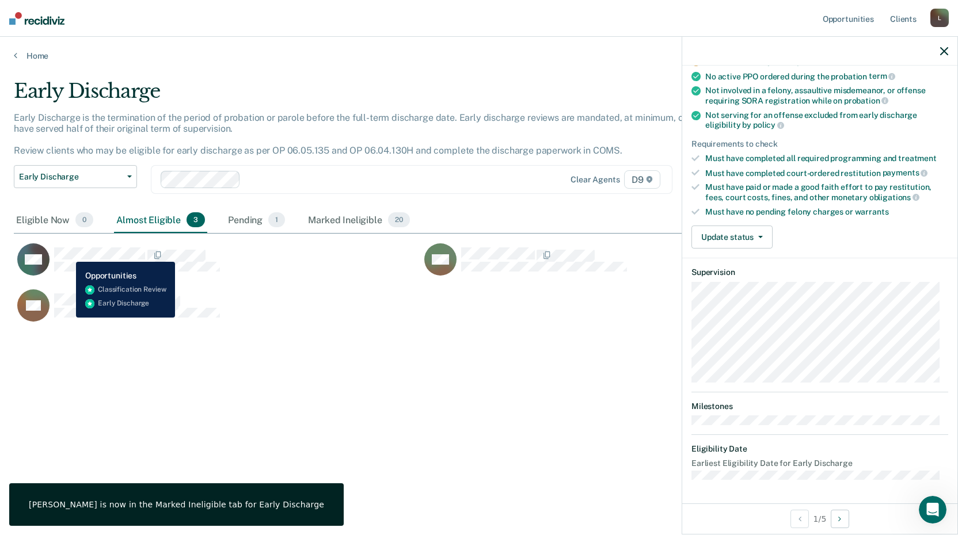
scroll to position [123, 0]
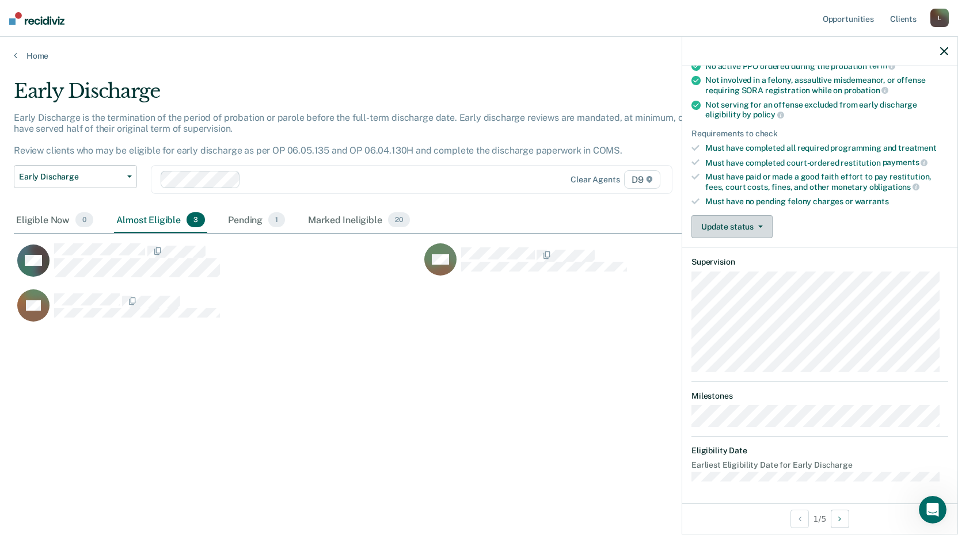
click at [755, 223] on button "Update status" at bounding box center [732, 226] width 81 height 23
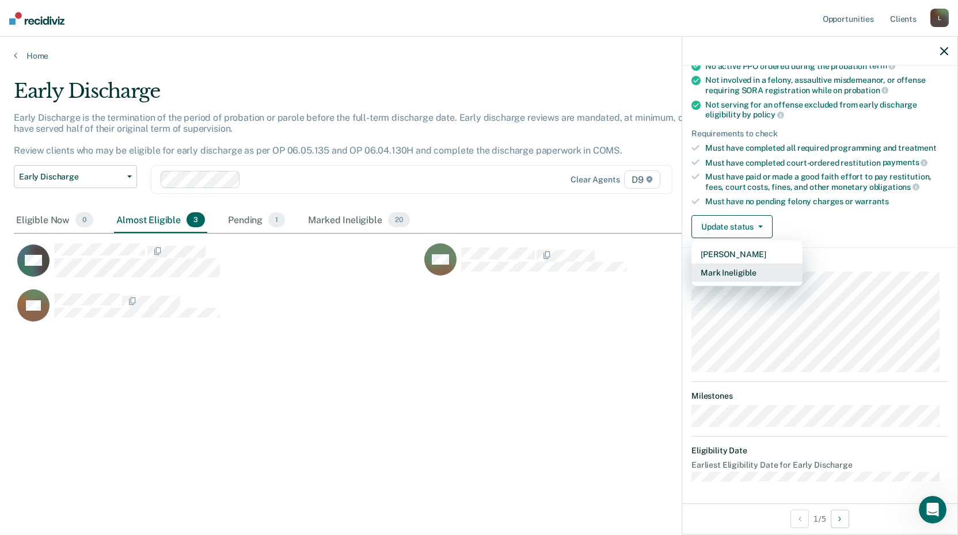
click at [747, 274] on button "Mark Ineligible" at bounding box center [747, 273] width 111 height 18
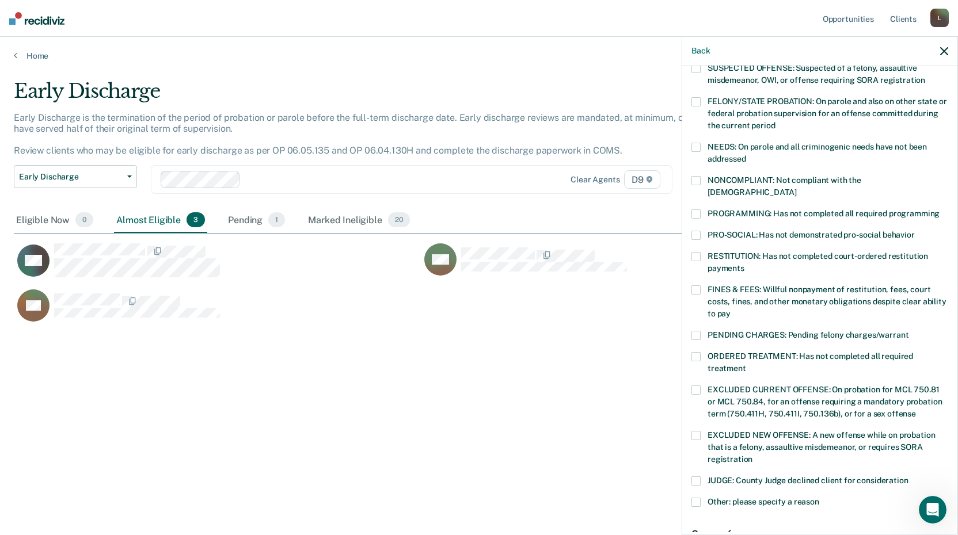
scroll to position [181, 0]
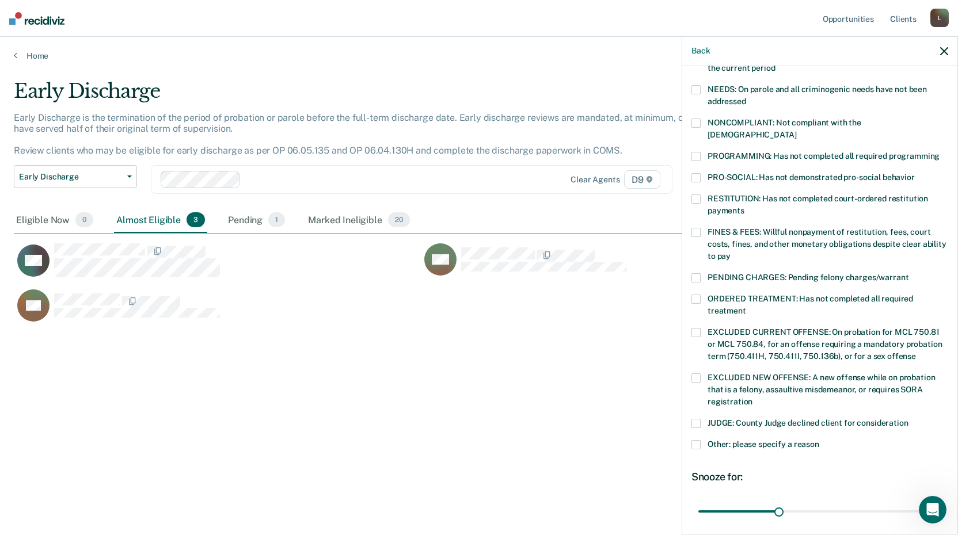
click at [696, 228] on span at bounding box center [696, 232] width 9 height 9
drag, startPoint x: 785, startPoint y: 496, endPoint x: 924, endPoint y: 497, distance: 138.8
type input "88"
click at [924, 502] on input "range" at bounding box center [819, 512] width 243 height 20
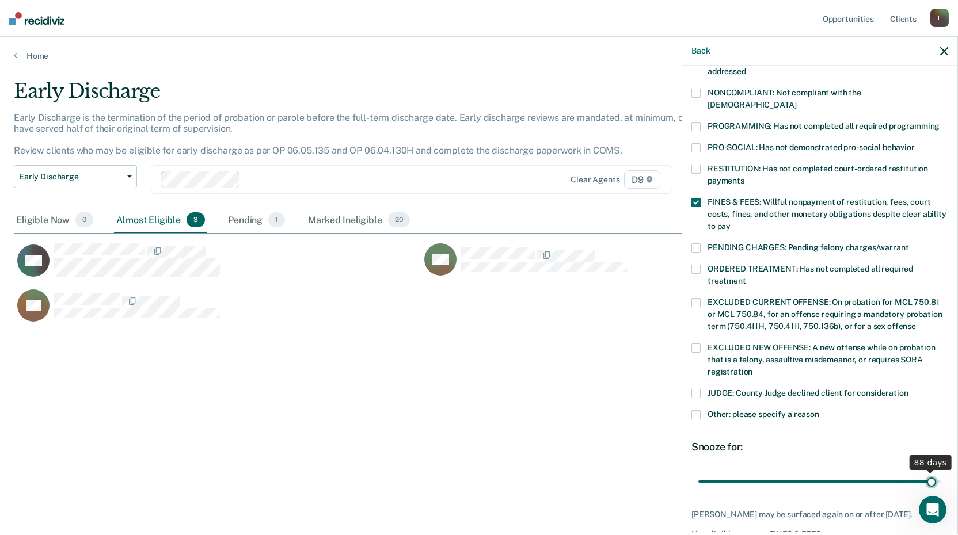
scroll to position [238, 0]
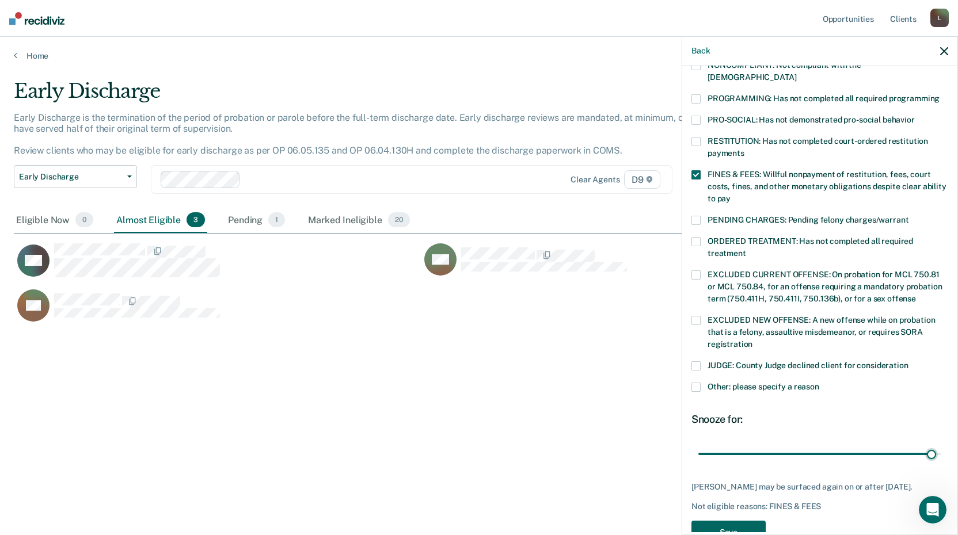
click at [743, 524] on button "Save" at bounding box center [729, 533] width 74 height 24
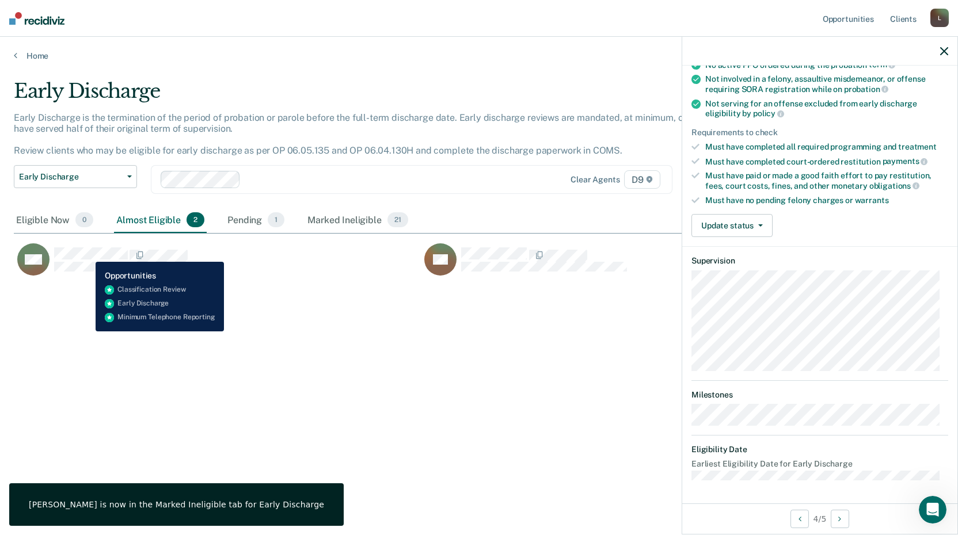
scroll to position [123, 0]
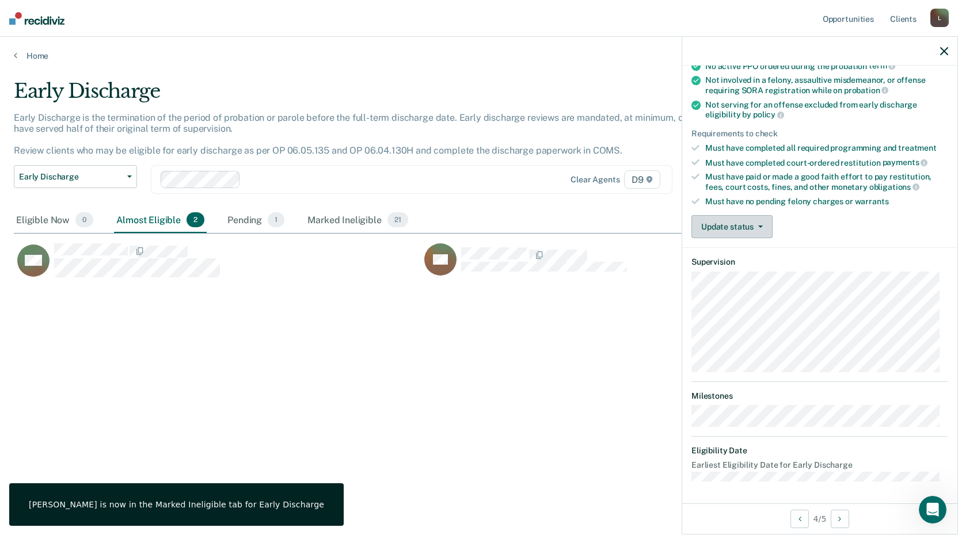
drag, startPoint x: 758, startPoint y: 227, endPoint x: 757, endPoint y: 236, distance: 8.7
click at [758, 228] on button "Update status" at bounding box center [732, 226] width 81 height 23
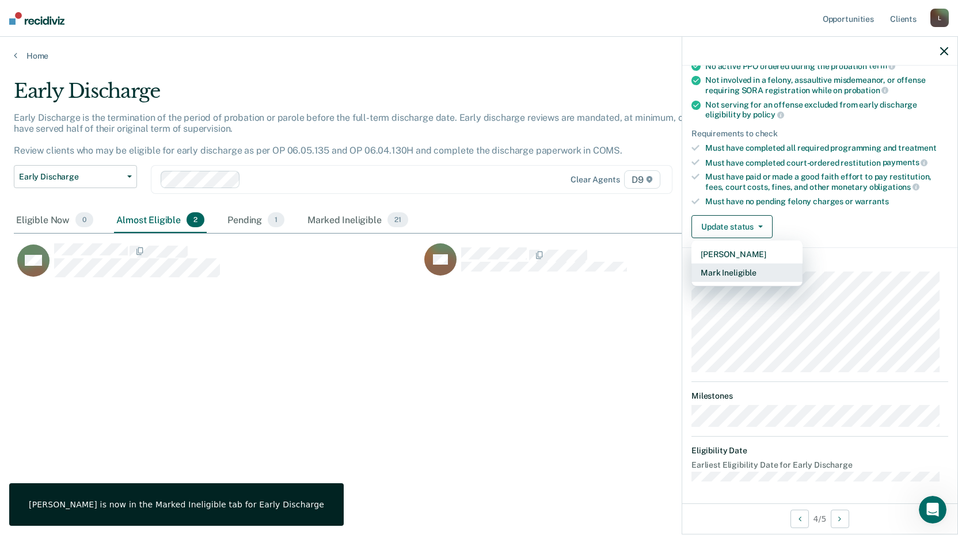
click at [755, 272] on button "Mark Ineligible" at bounding box center [747, 273] width 111 height 18
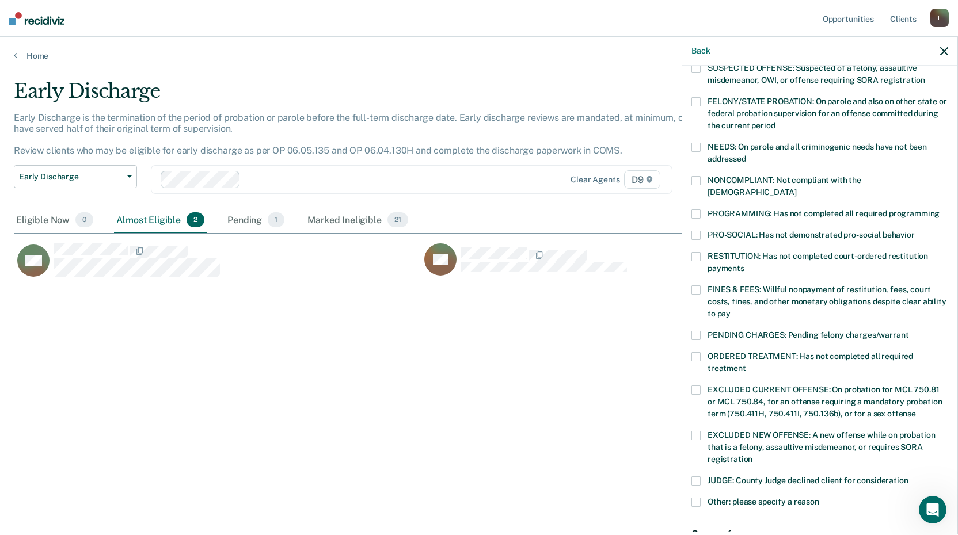
click at [700, 252] on span at bounding box center [696, 256] width 9 height 9
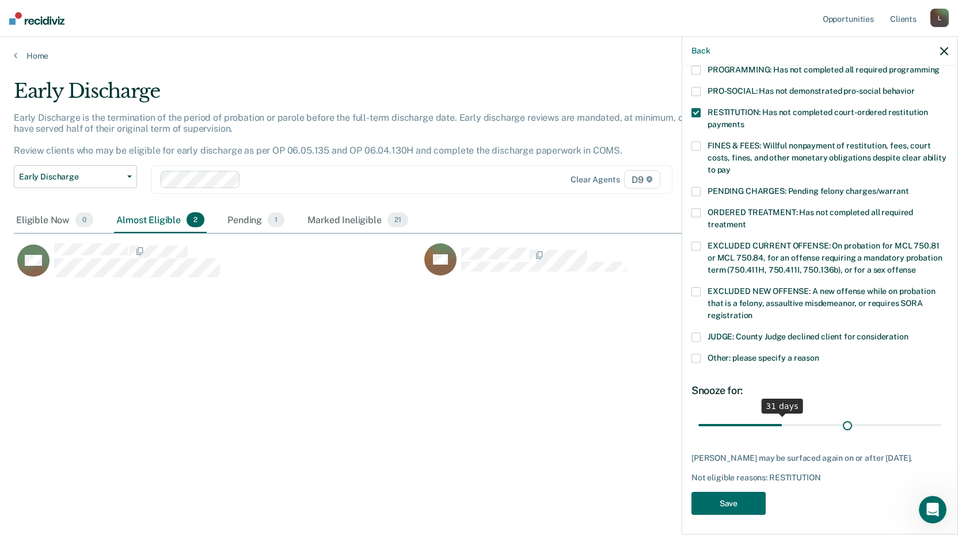
scroll to position [267, 0]
drag, startPoint x: 774, startPoint y: 408, endPoint x: 928, endPoint y: 423, distance: 153.8
type input "90"
click at [929, 422] on input "range" at bounding box center [819, 425] width 243 height 20
click at [743, 492] on button "Save" at bounding box center [729, 504] width 74 height 24
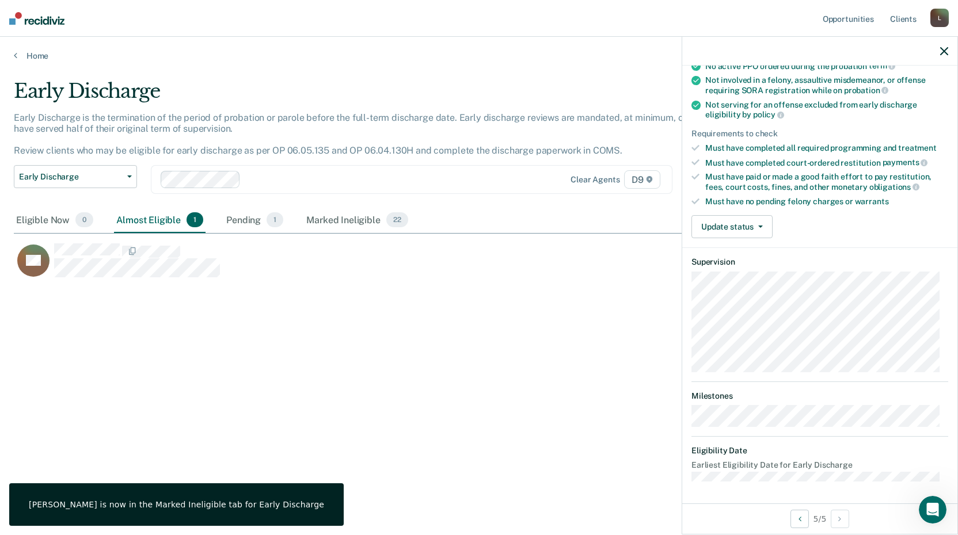
scroll to position [66, 0]
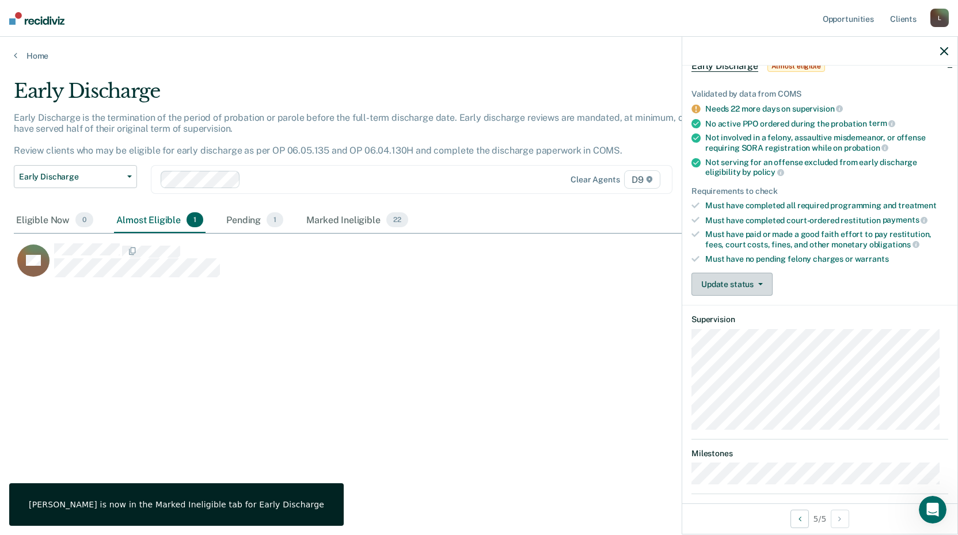
drag, startPoint x: 766, startPoint y: 280, endPoint x: 764, endPoint y: 287, distance: 8.0
click at [766, 281] on button "Update status" at bounding box center [732, 284] width 81 height 23
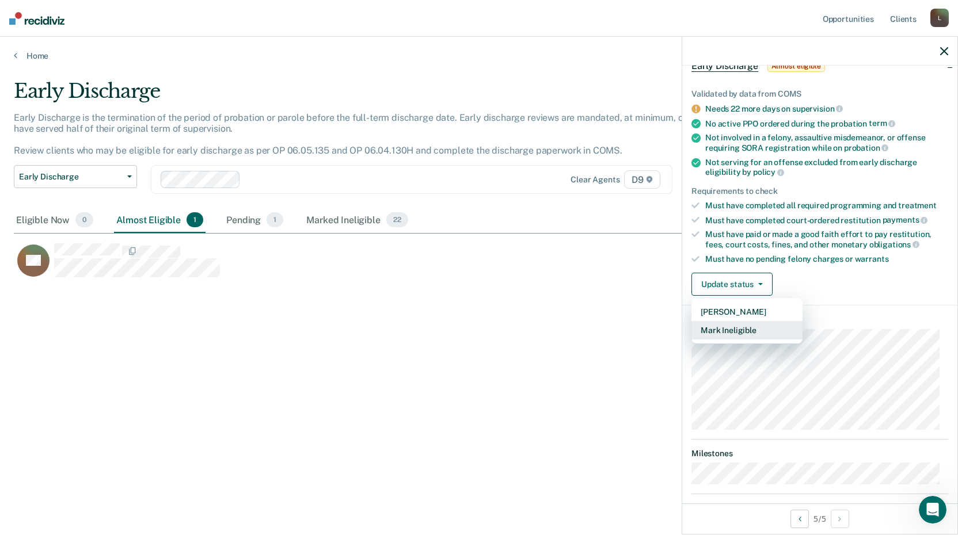
click at [745, 329] on button "Mark Ineligible" at bounding box center [747, 330] width 111 height 18
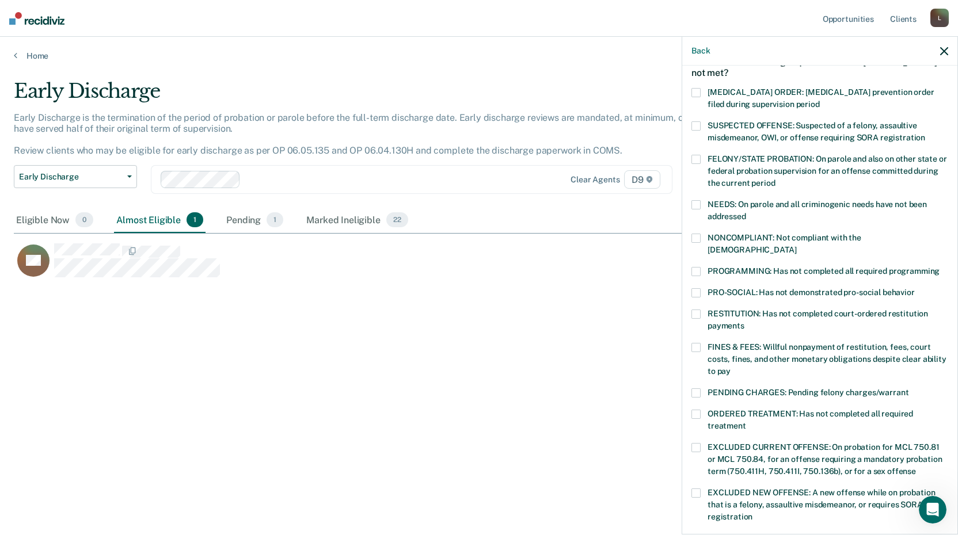
click at [700, 237] on span at bounding box center [696, 238] width 9 height 9
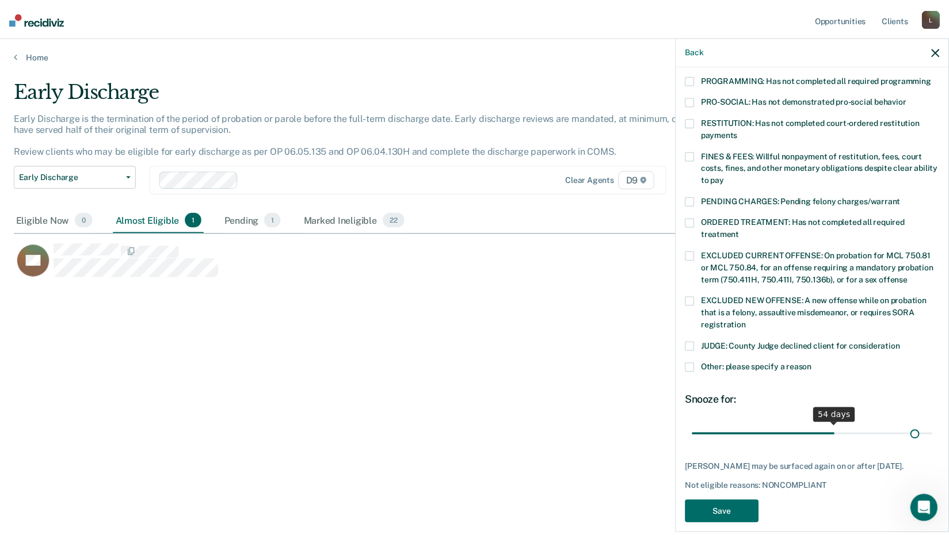
scroll to position [267, 0]
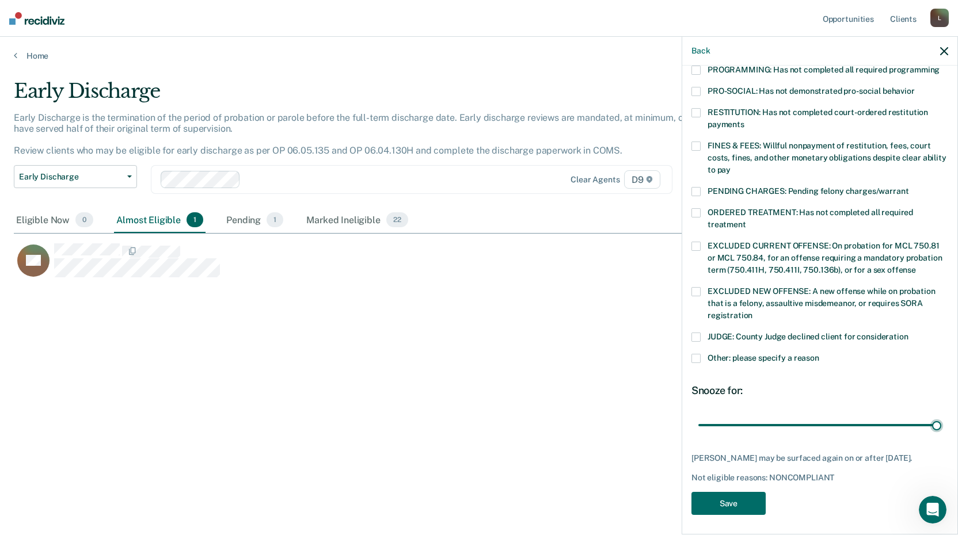
drag, startPoint x: 777, startPoint y: 409, endPoint x: 801, endPoint y: 454, distance: 50.2
type input "90"
click at [930, 422] on input "range" at bounding box center [819, 425] width 243 height 20
click at [724, 492] on button "Save" at bounding box center [729, 504] width 74 height 24
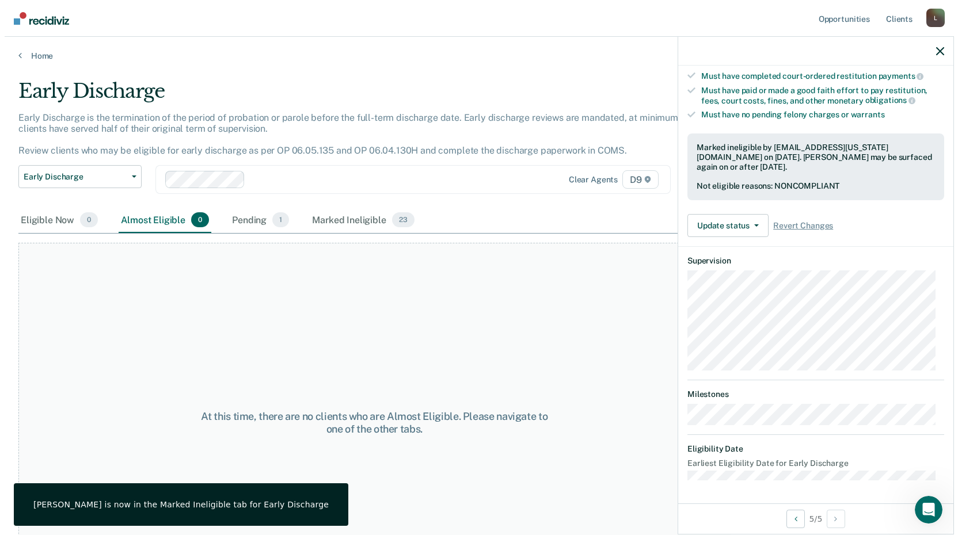
scroll to position [208, 0]
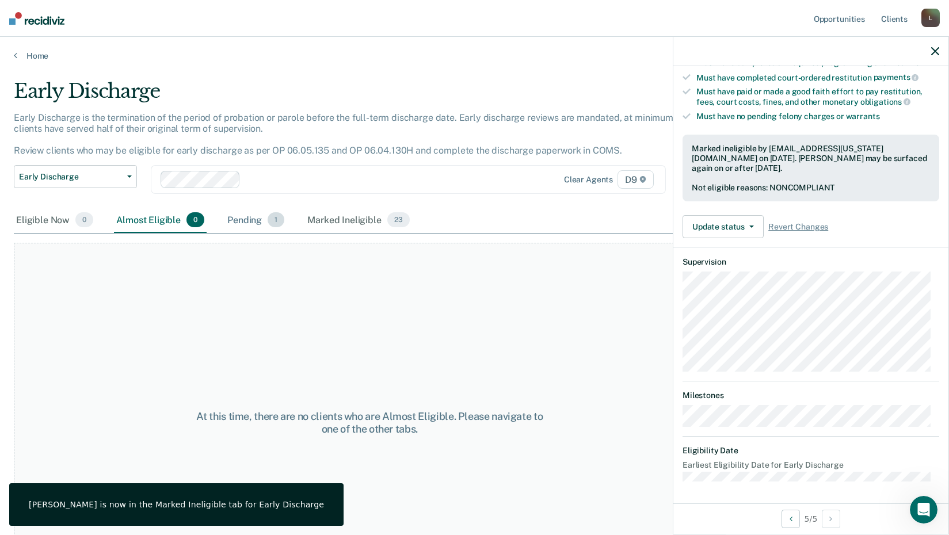
click at [244, 223] on div "Pending 1" at bounding box center [256, 220] width 62 height 25
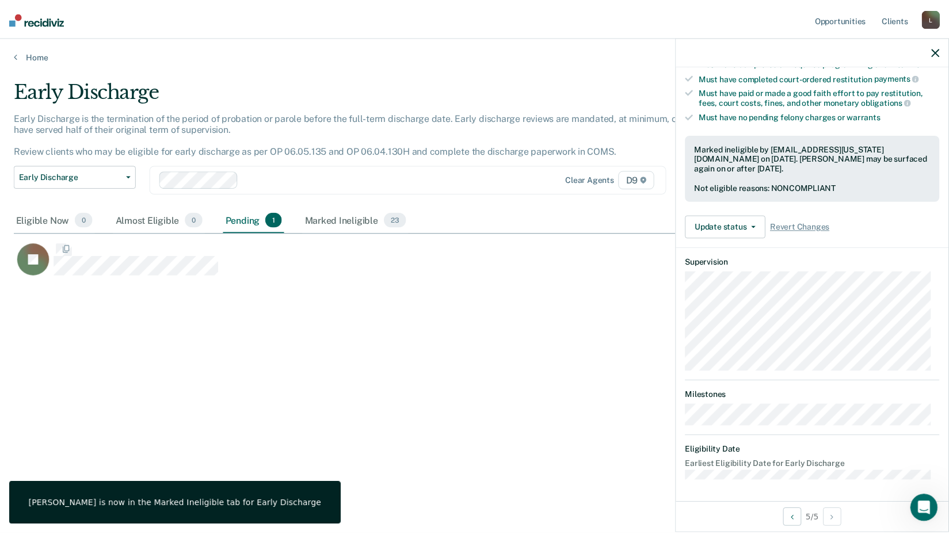
scroll to position [361, 922]
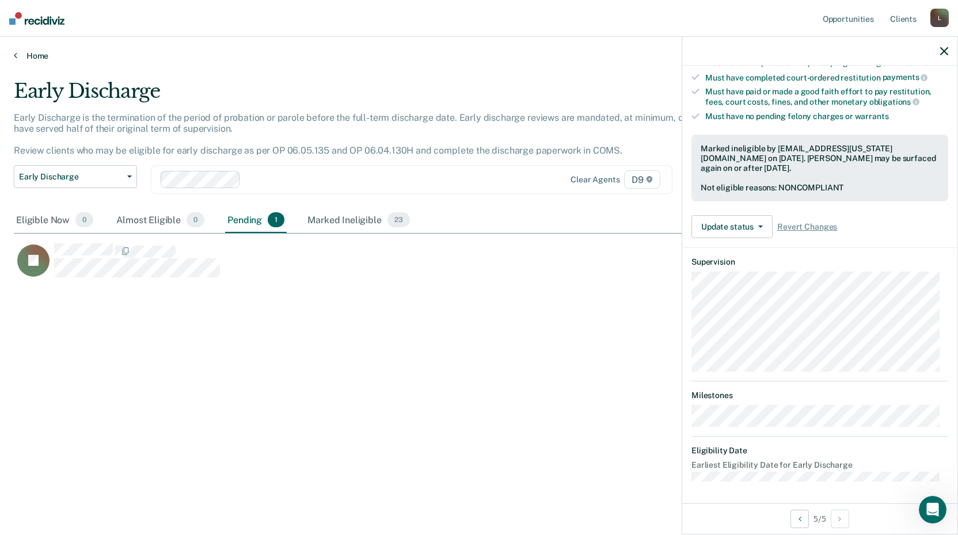
click at [43, 57] on link "Home" at bounding box center [479, 56] width 930 height 10
